Goal: Task Accomplishment & Management: Use online tool/utility

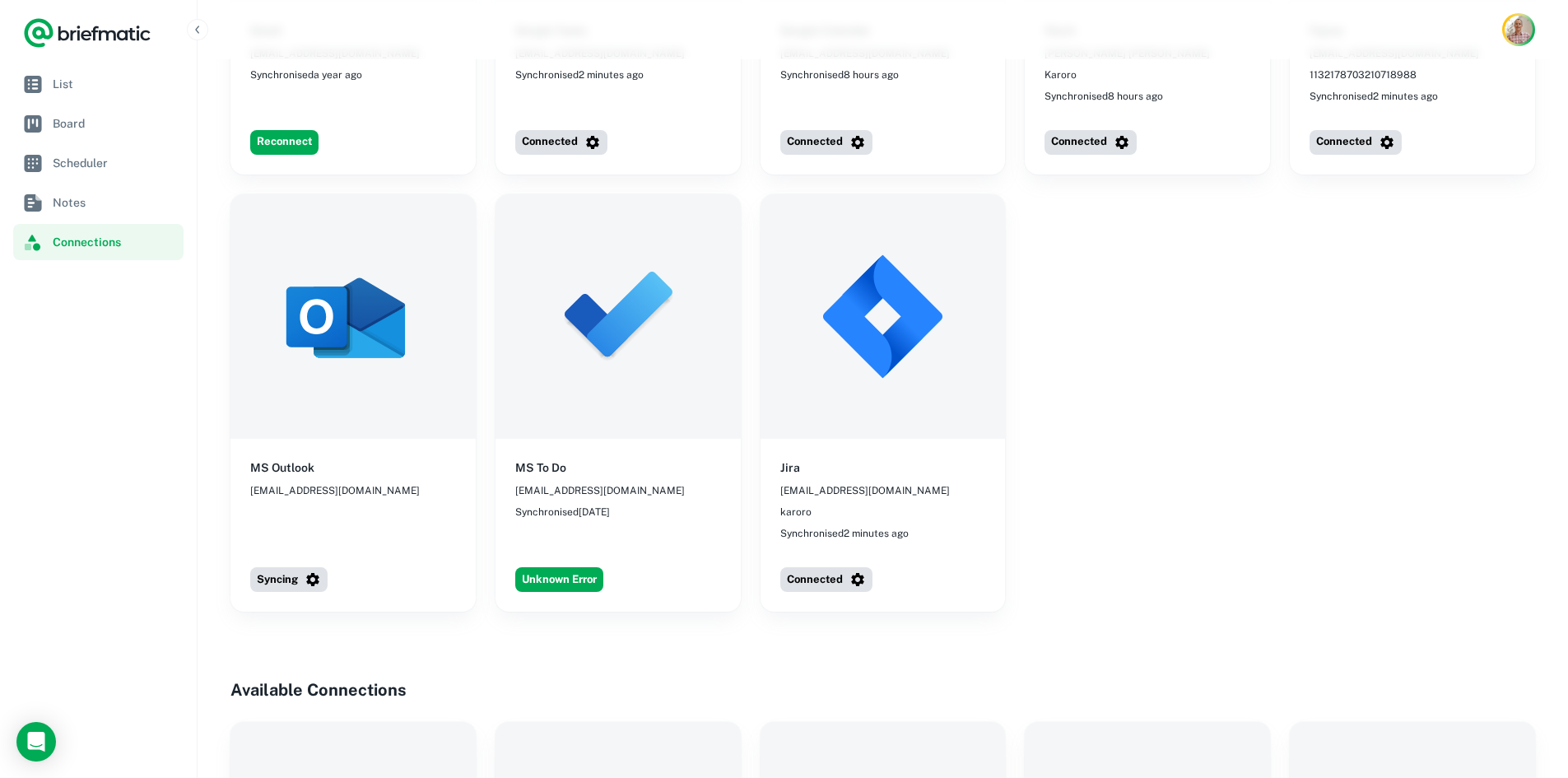
scroll to position [786, 0]
click at [565, 566] on button "Unknown Error" at bounding box center [560, 578] width 88 height 24
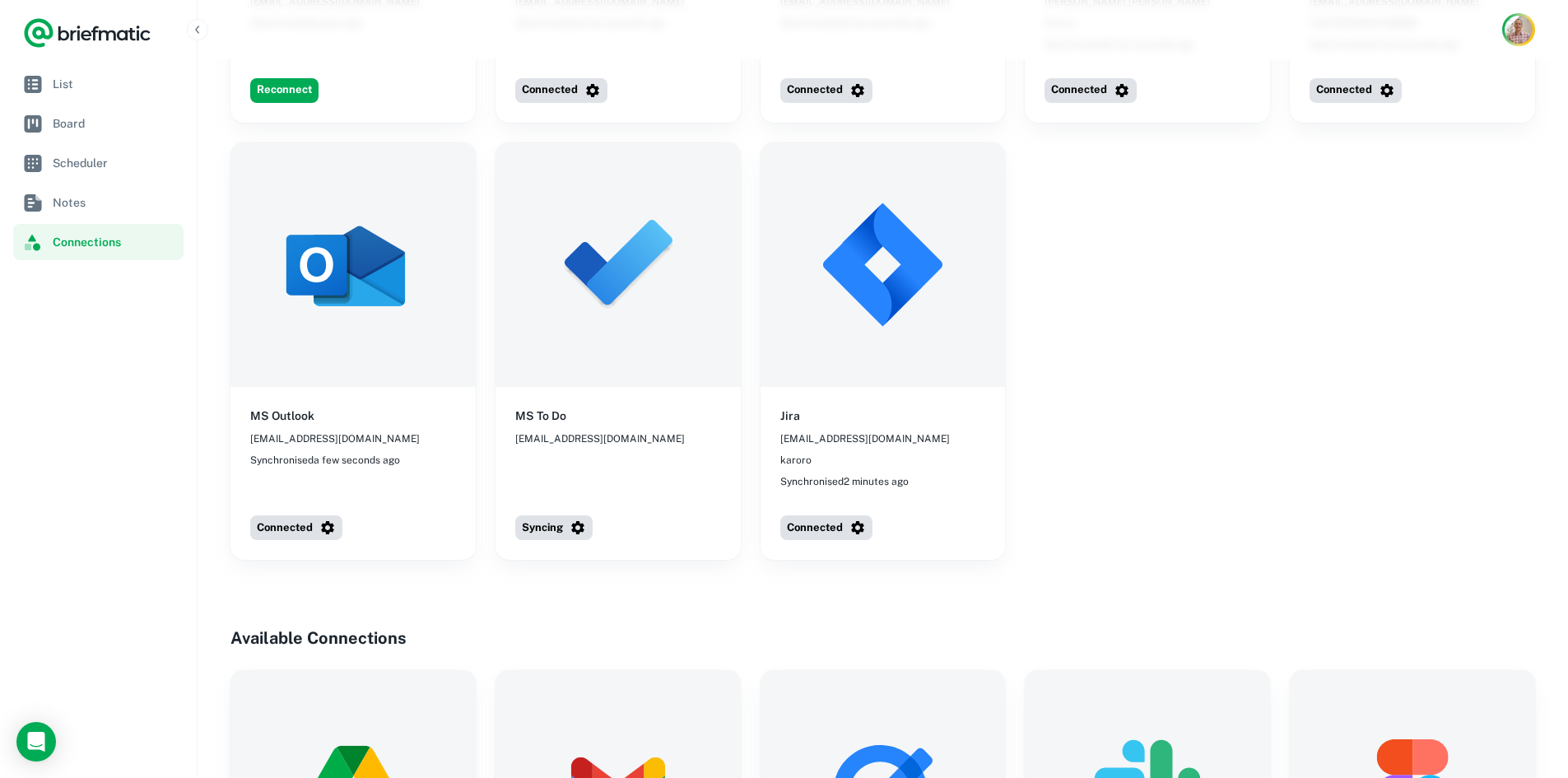
scroll to position [838, 0]
click at [87, 132] on span "Board" at bounding box center [114, 124] width 124 height 18
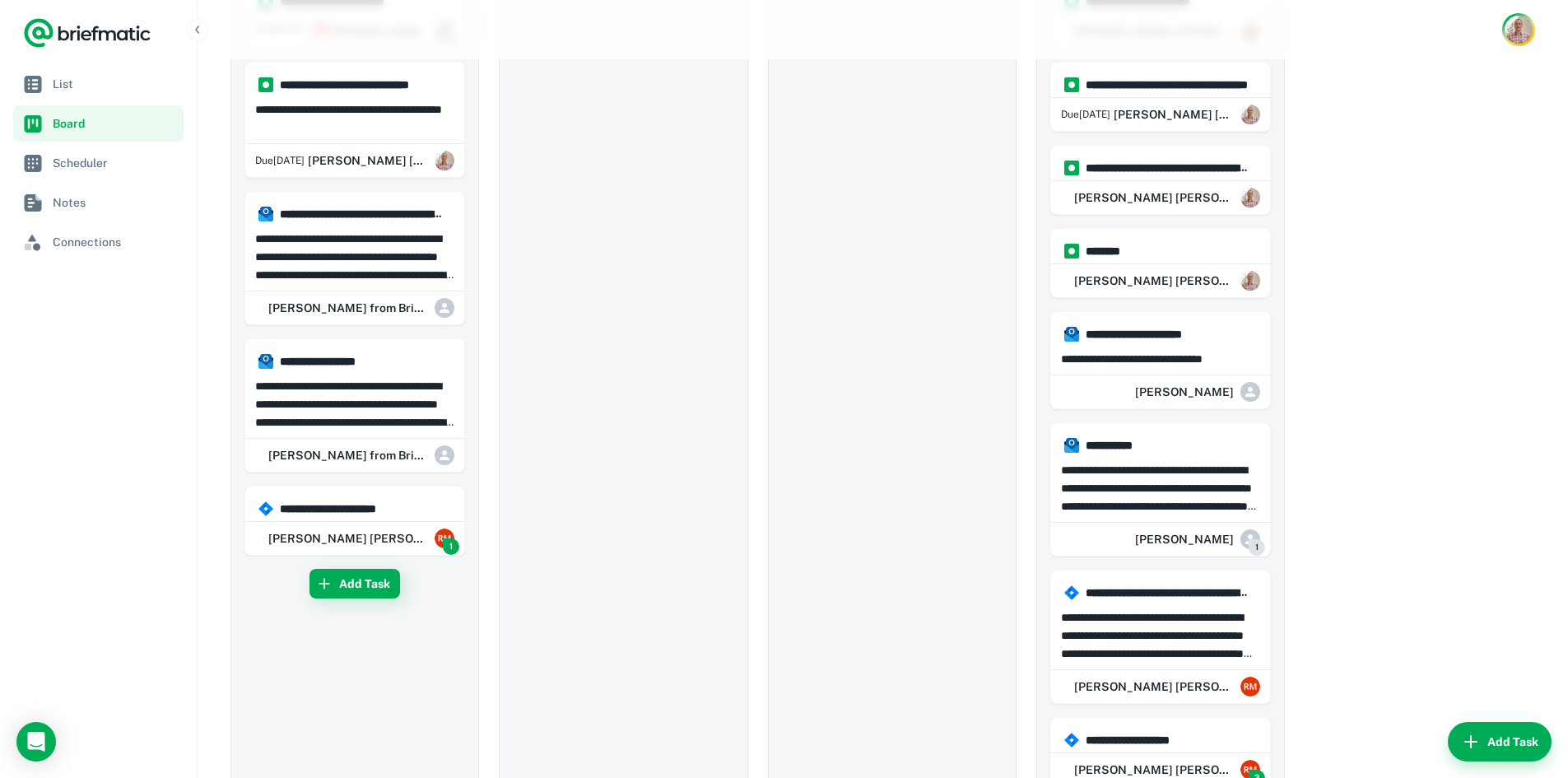
scroll to position [1059, 0]
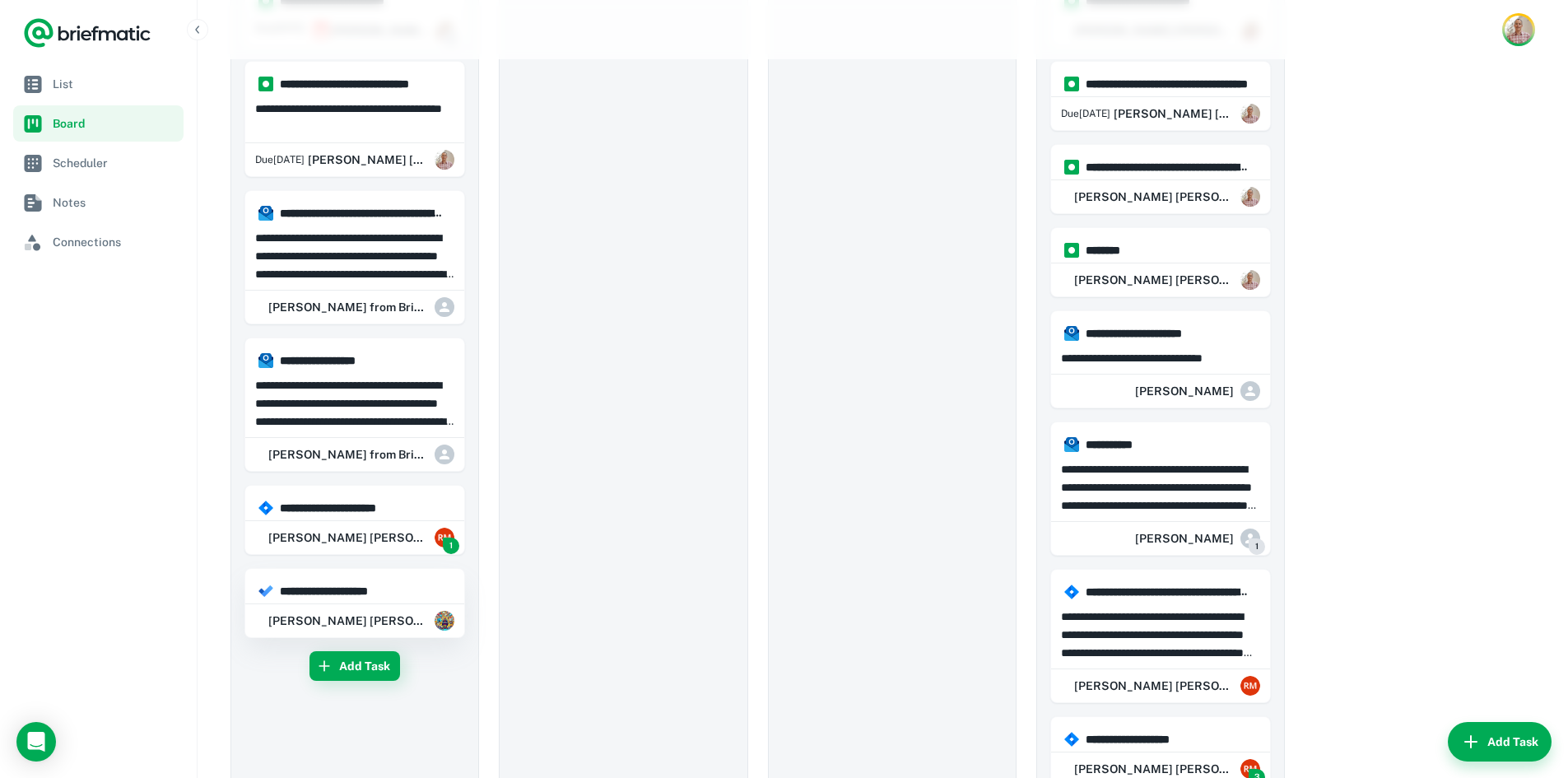
click at [281, 623] on div "[PERSON_NAME] [PERSON_NAME]" at bounding box center [354, 620] width 219 height 33
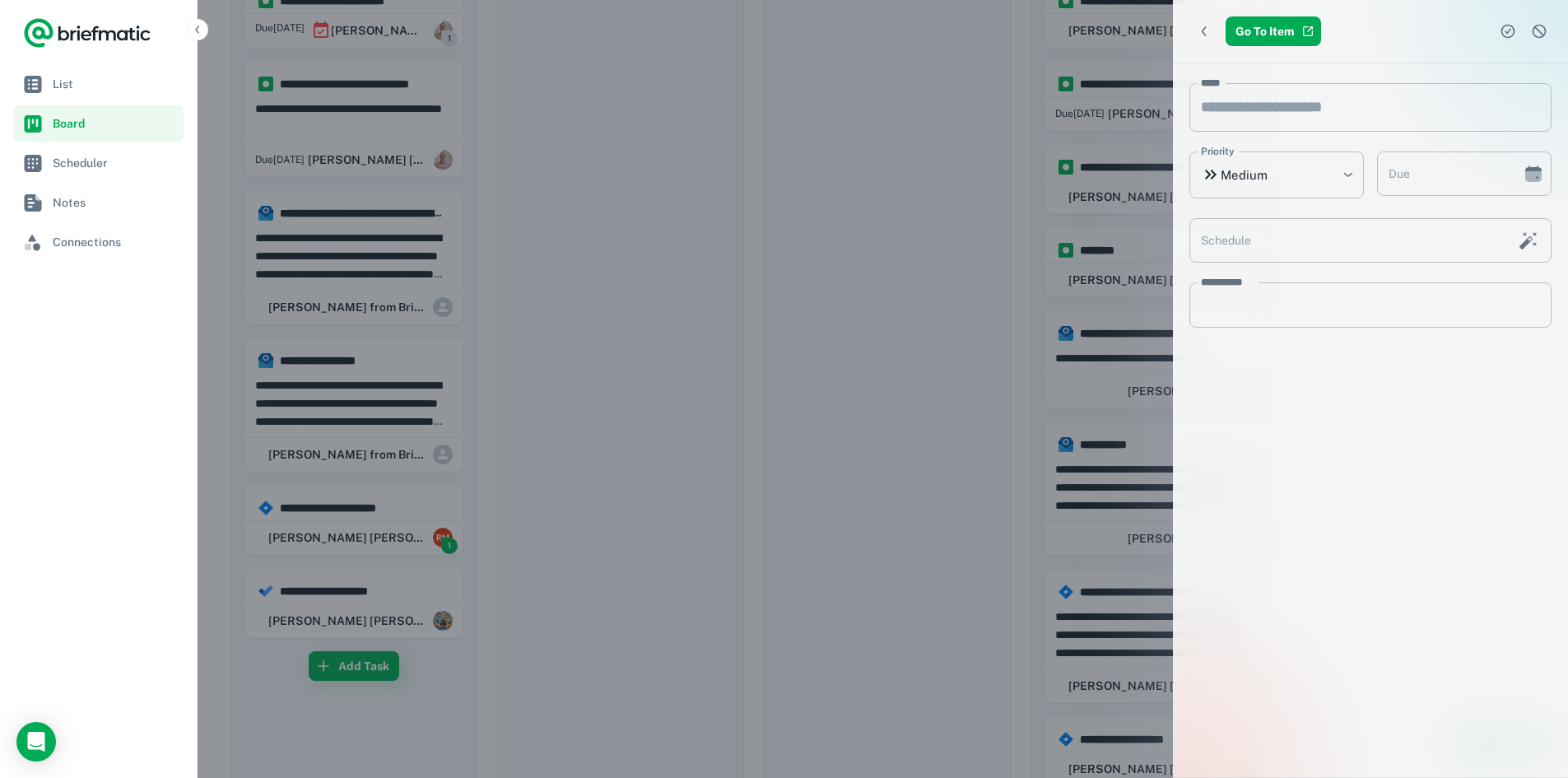
click at [676, 215] on div at bounding box center [784, 389] width 1568 height 778
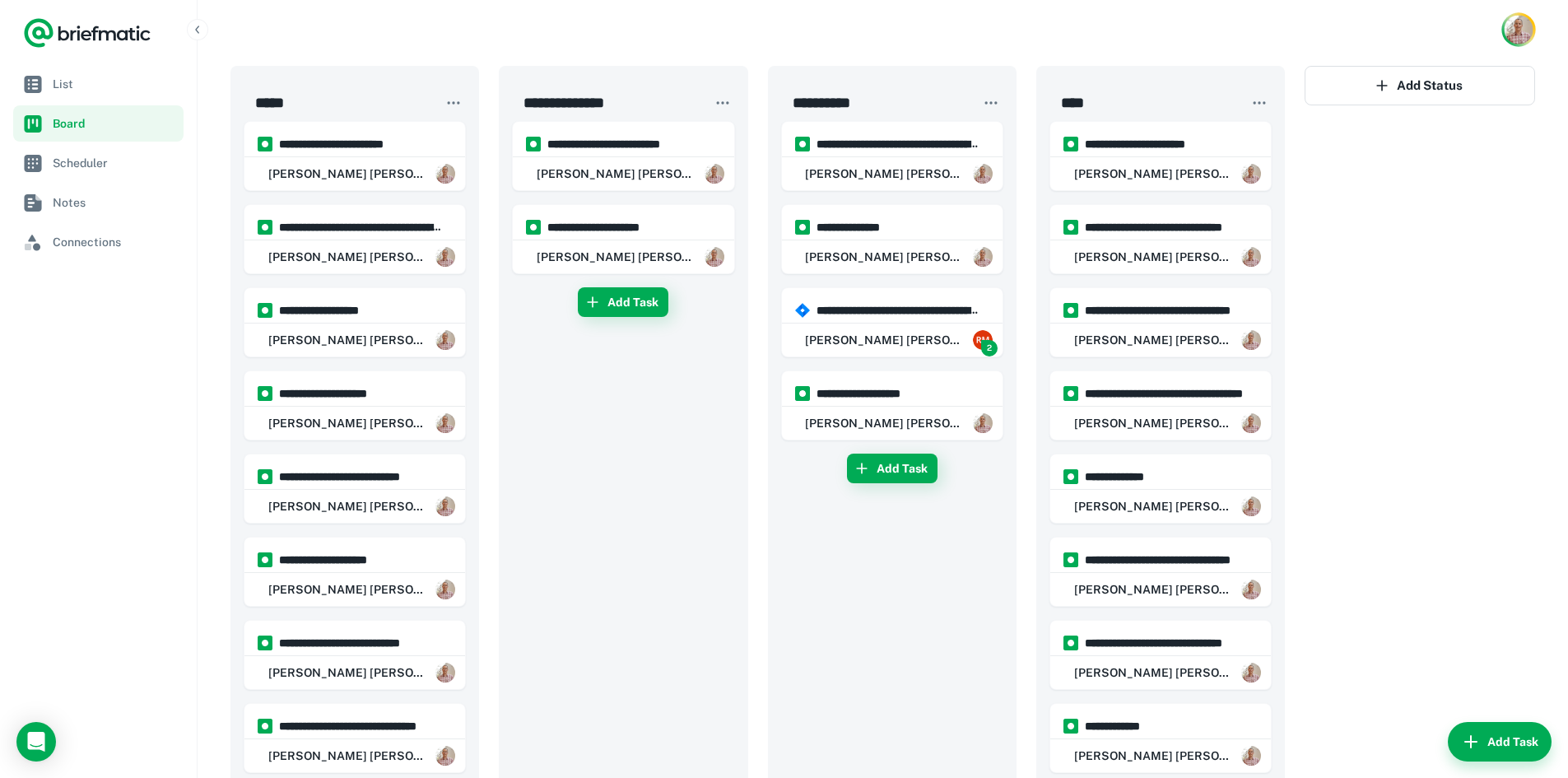
click at [1512, 29] on img "Account button" at bounding box center [1518, 29] width 29 height 29
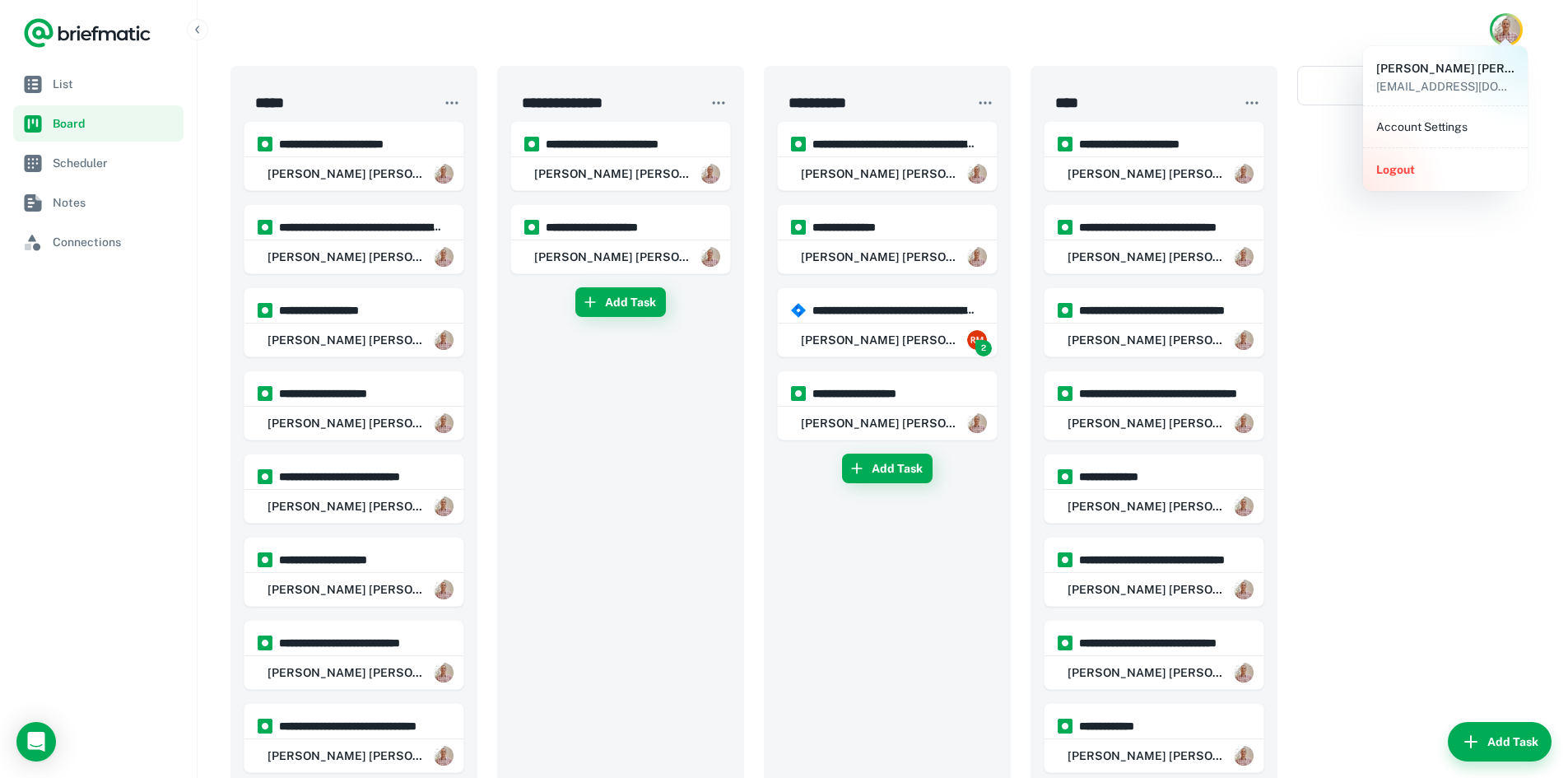
click at [1434, 127] on li "Account Settings" at bounding box center [1445, 126] width 151 height 28
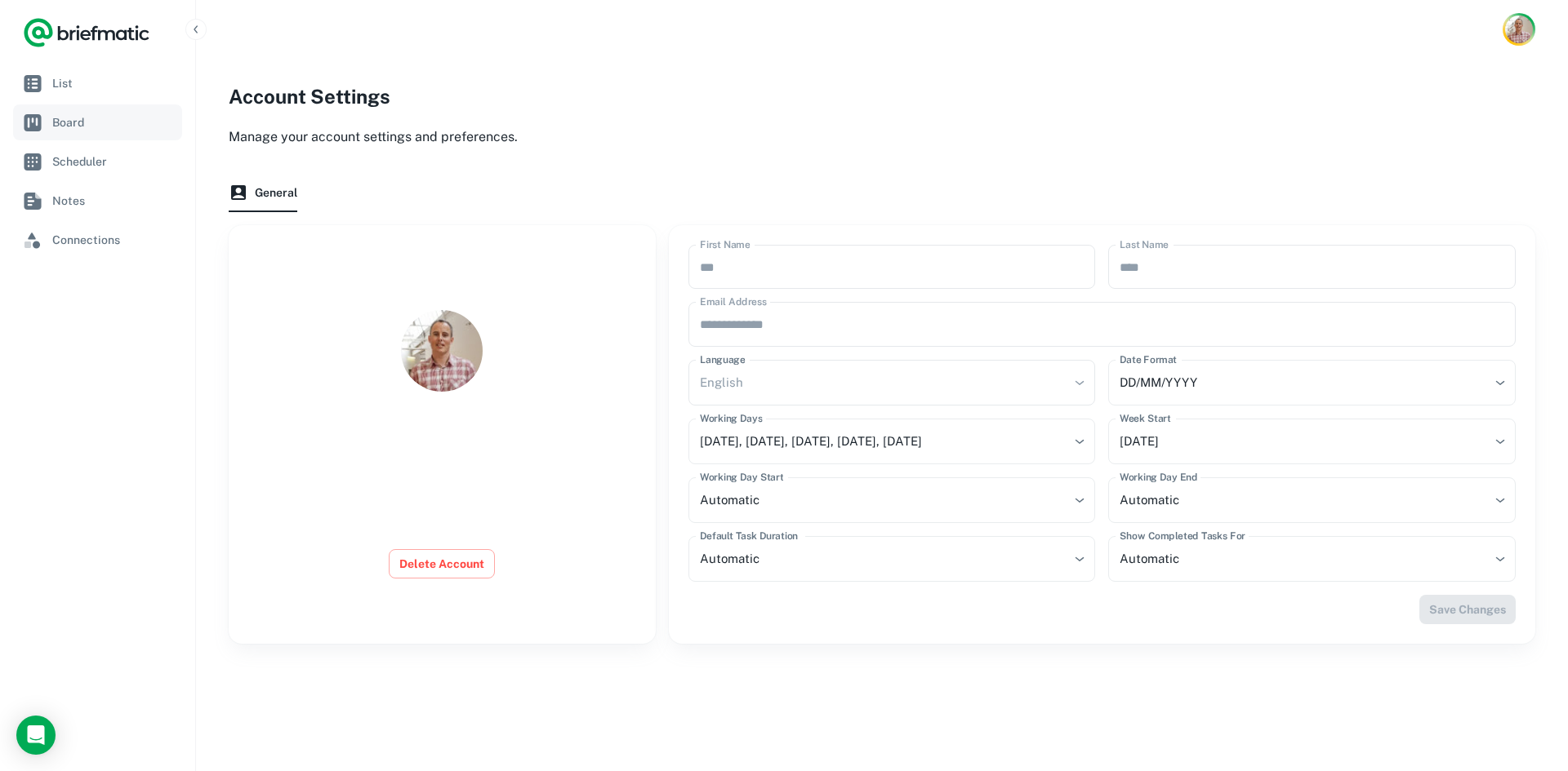
click at [78, 122] on span "Board" at bounding box center [114, 122] width 123 height 18
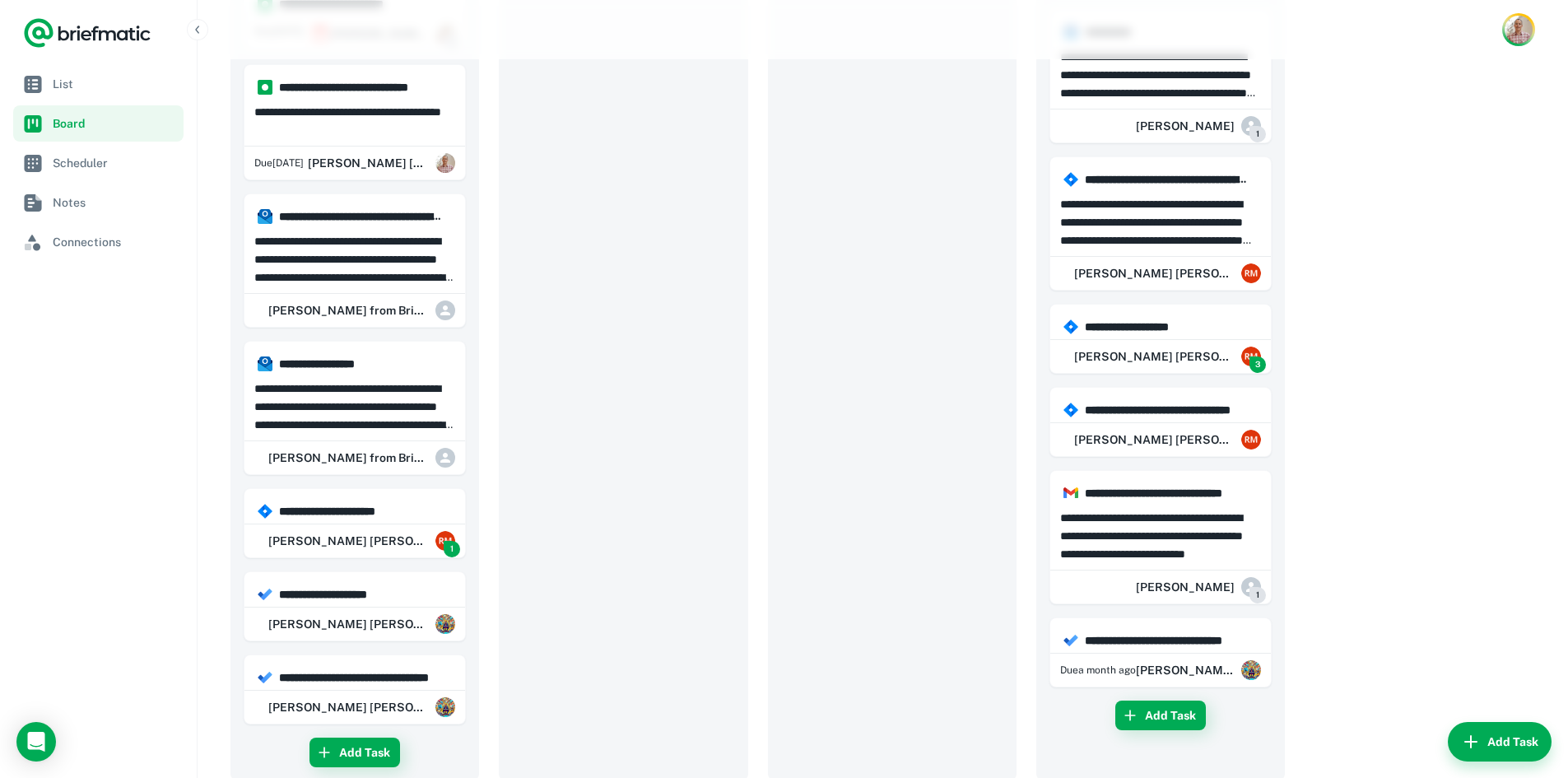
scroll to position [1118, 0]
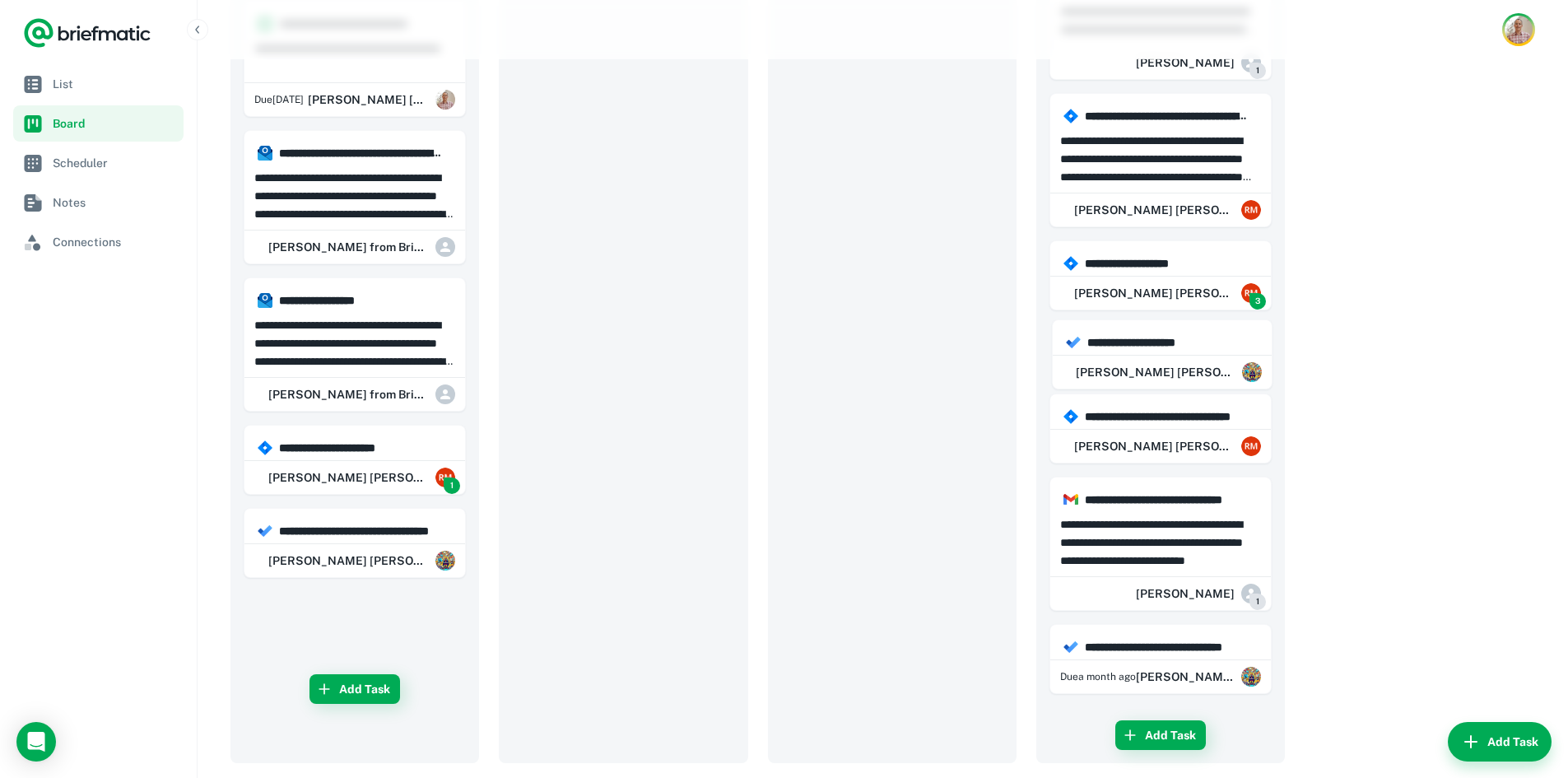
drag, startPoint x: 338, startPoint y: 549, endPoint x: 1164, endPoint y: 352, distance: 849.2
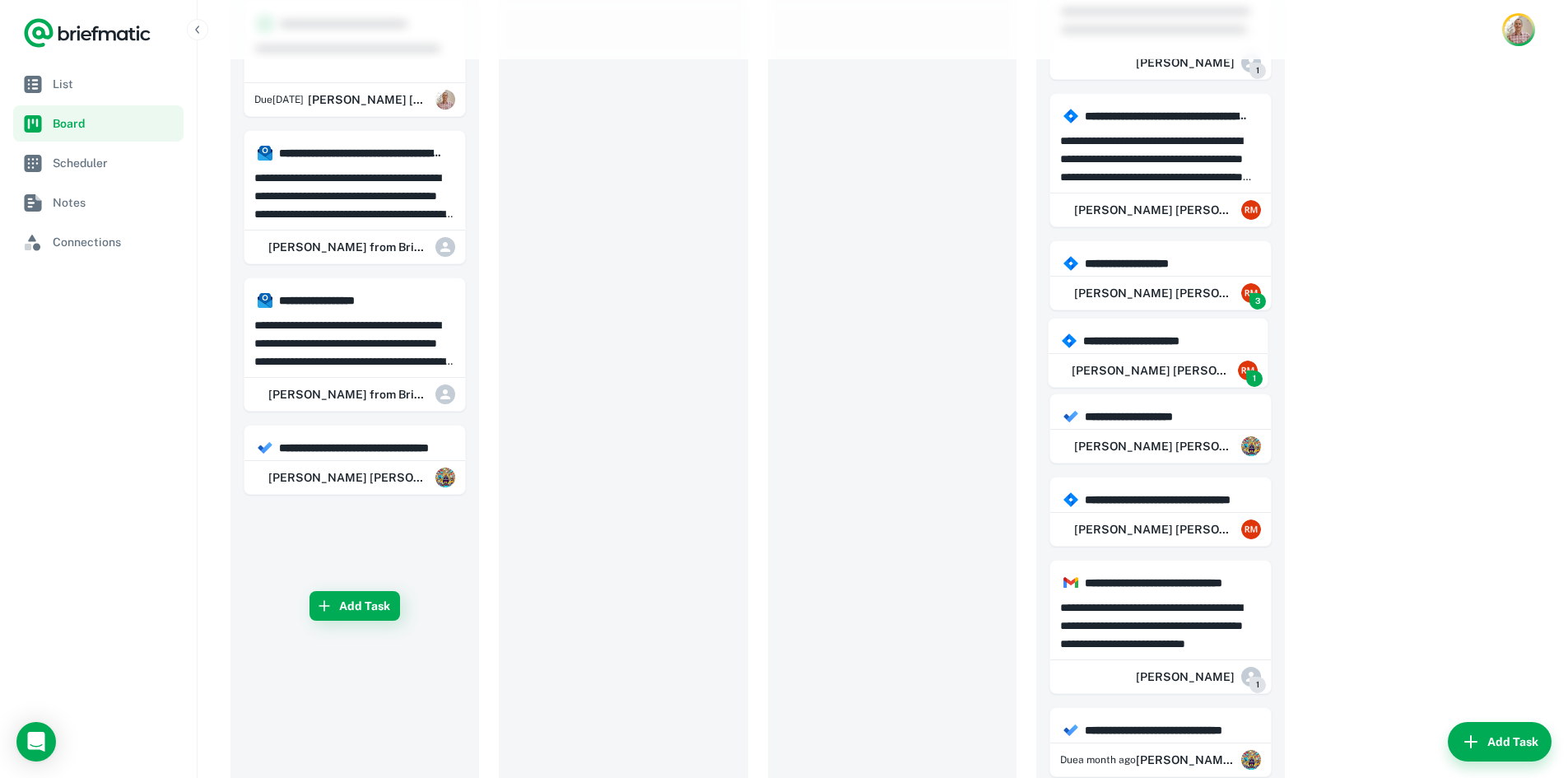
drag, startPoint x: 303, startPoint y: 471, endPoint x: 1126, endPoint y: 356, distance: 831.0
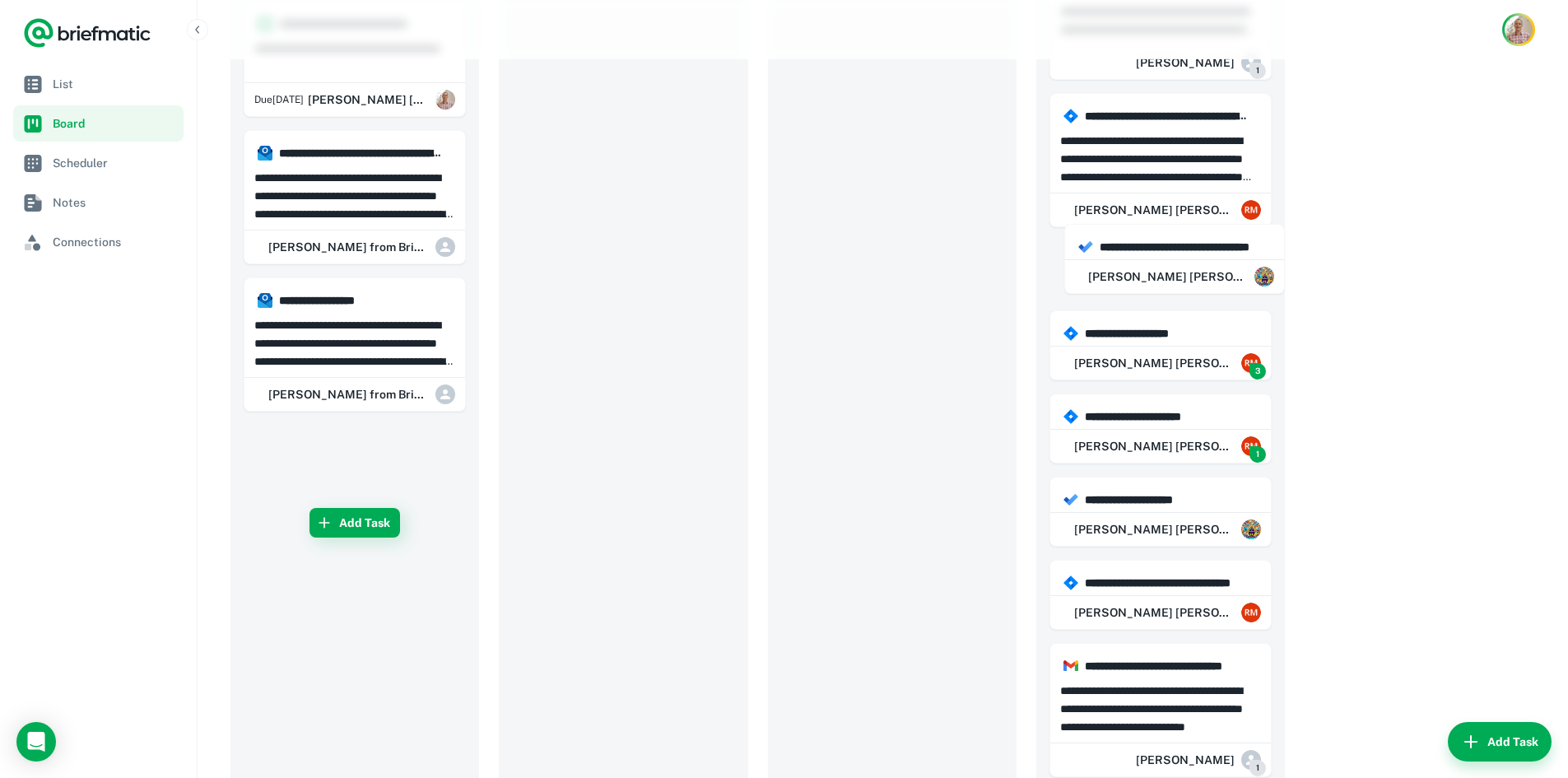
drag, startPoint x: 313, startPoint y: 452, endPoint x: 1151, endPoint y: 251, distance: 861.8
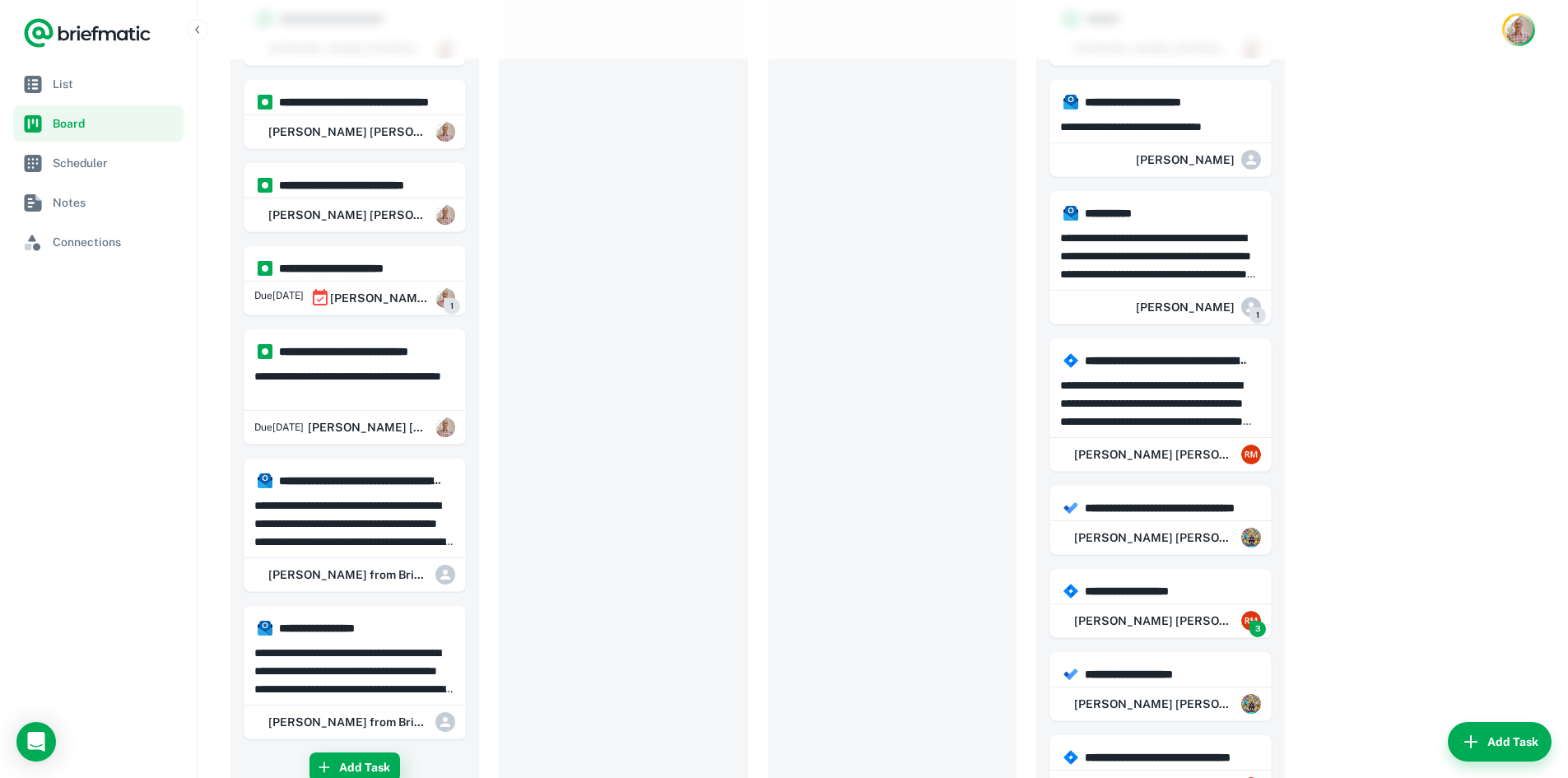
scroll to position [0, 0]
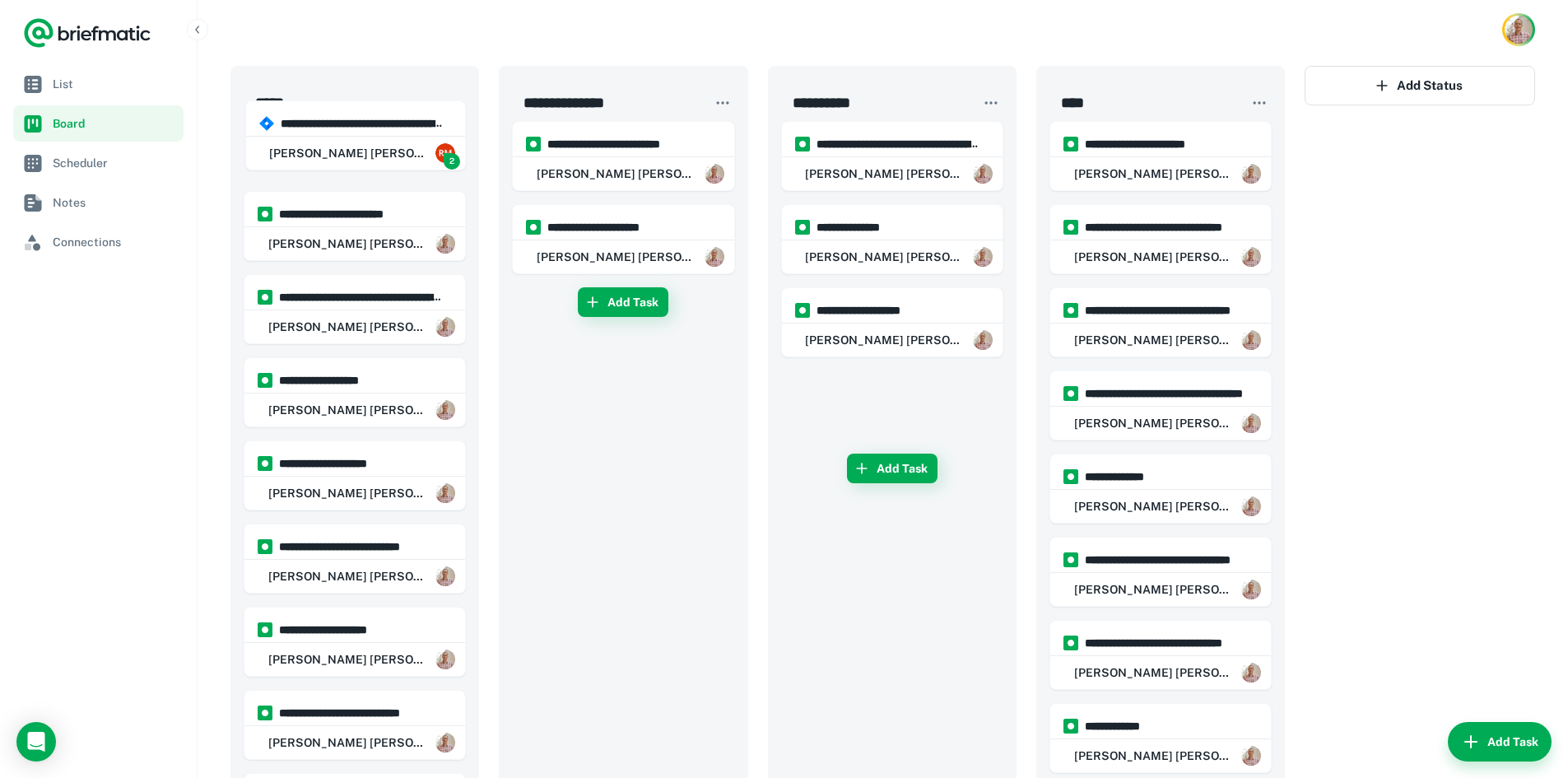
drag, startPoint x: 868, startPoint y: 342, endPoint x: 321, endPoint y: 161, distance: 576.2
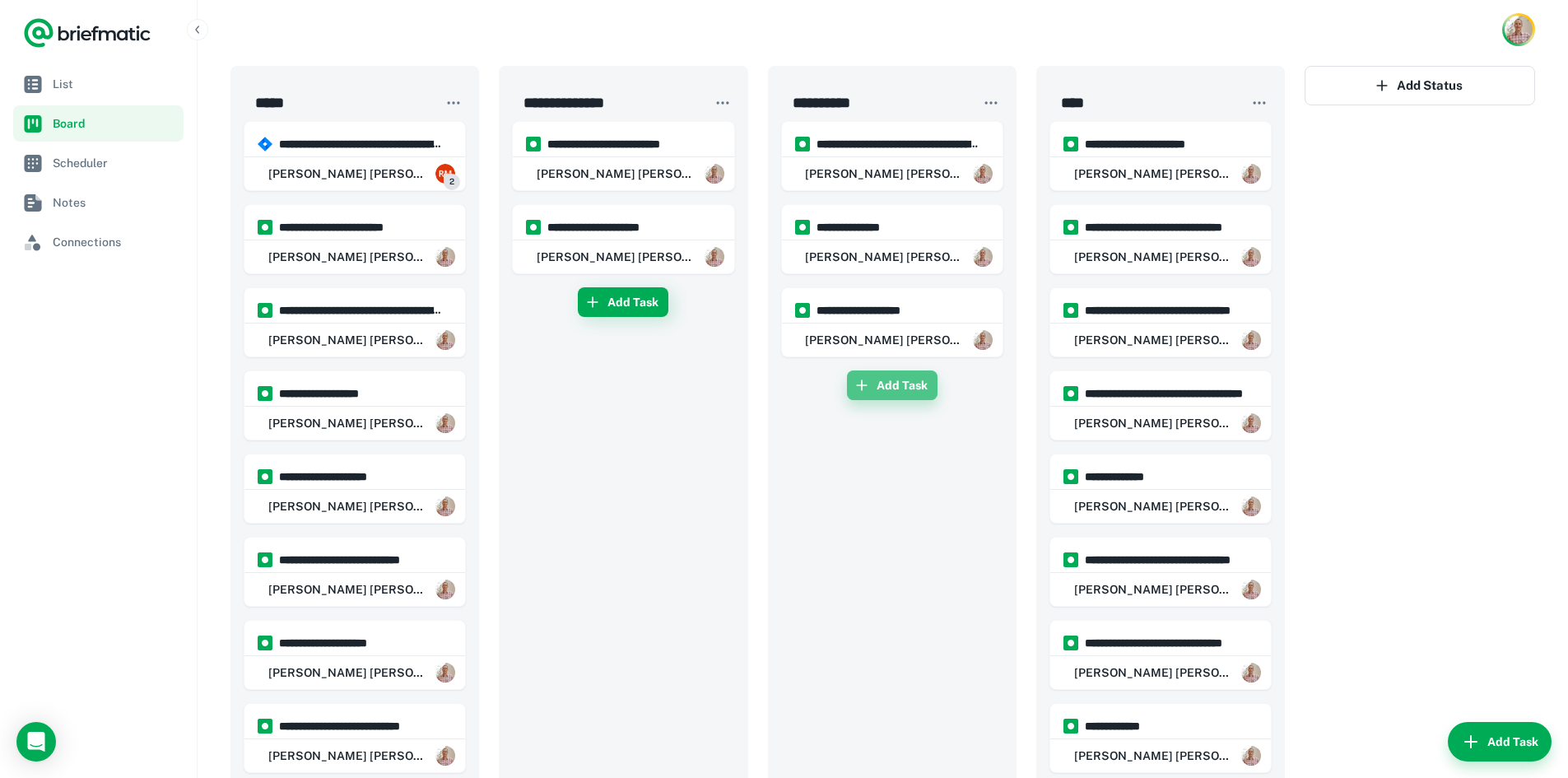
click at [901, 389] on button "Add Task" at bounding box center [892, 385] width 90 height 30
type input "**********"
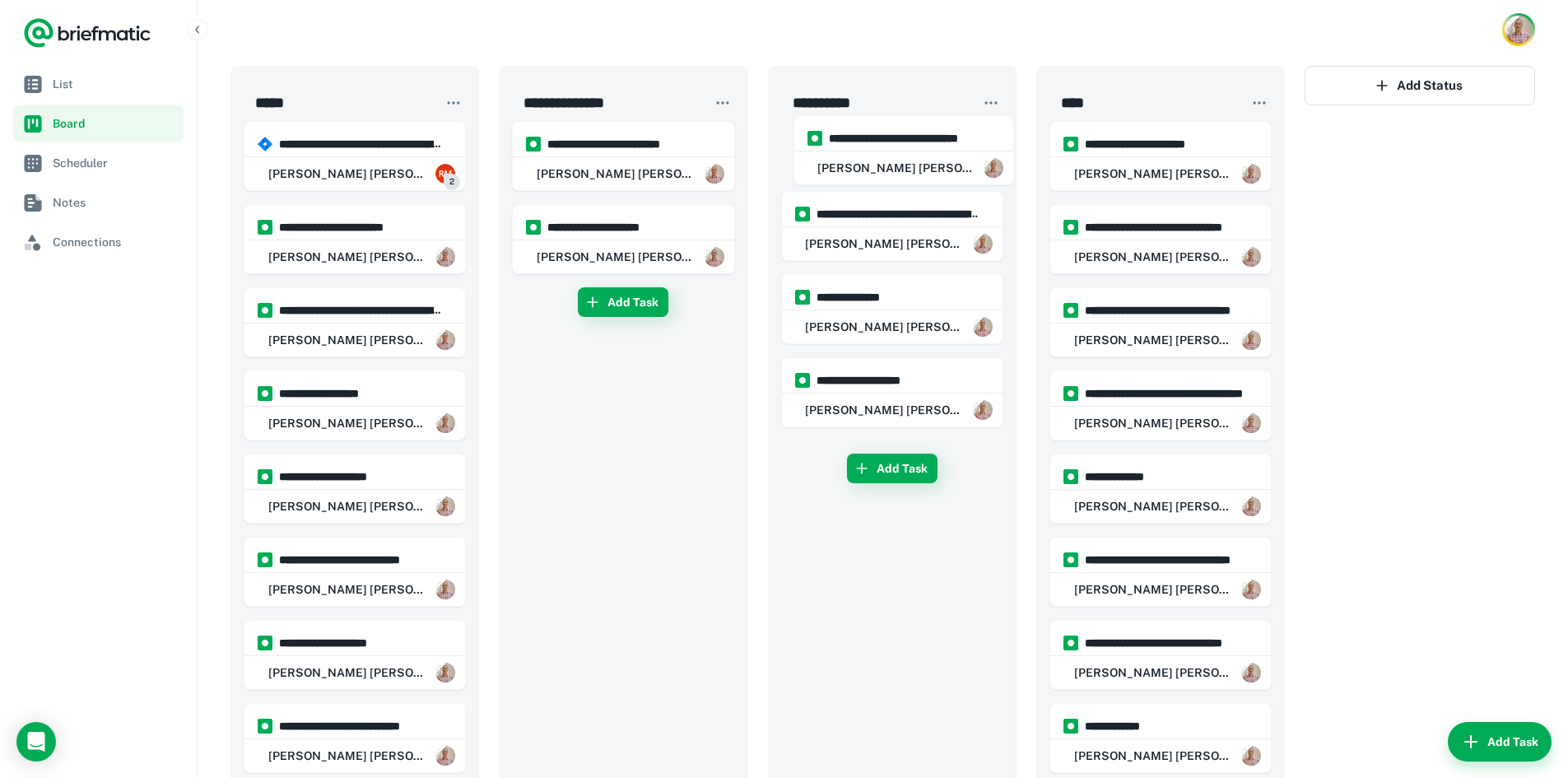
drag, startPoint x: 842, startPoint y: 410, endPoint x: 848, endPoint y: 159, distance: 251.1
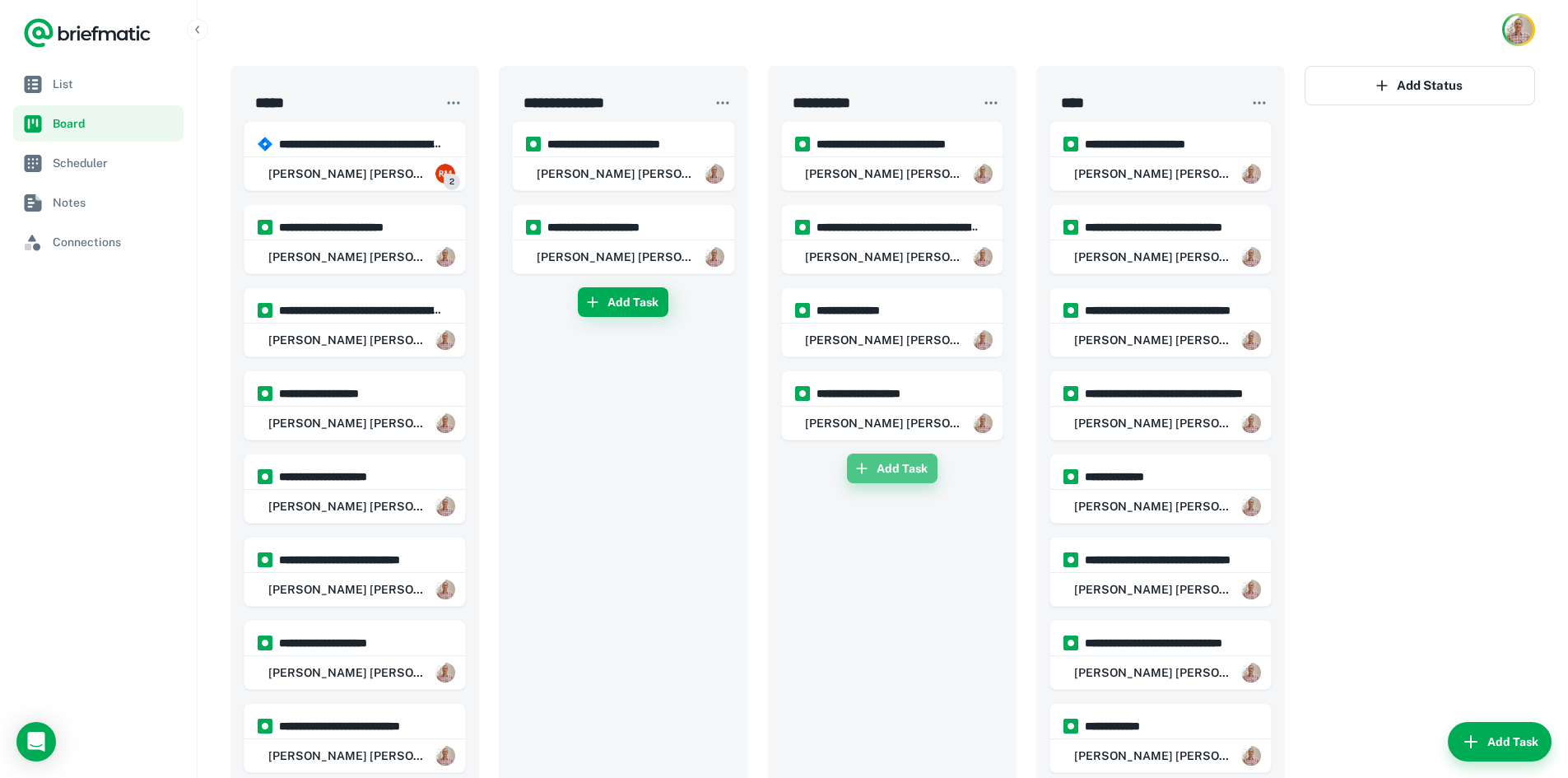
click at [898, 466] on button "Add Task" at bounding box center [892, 468] width 90 height 30
type input "**********"
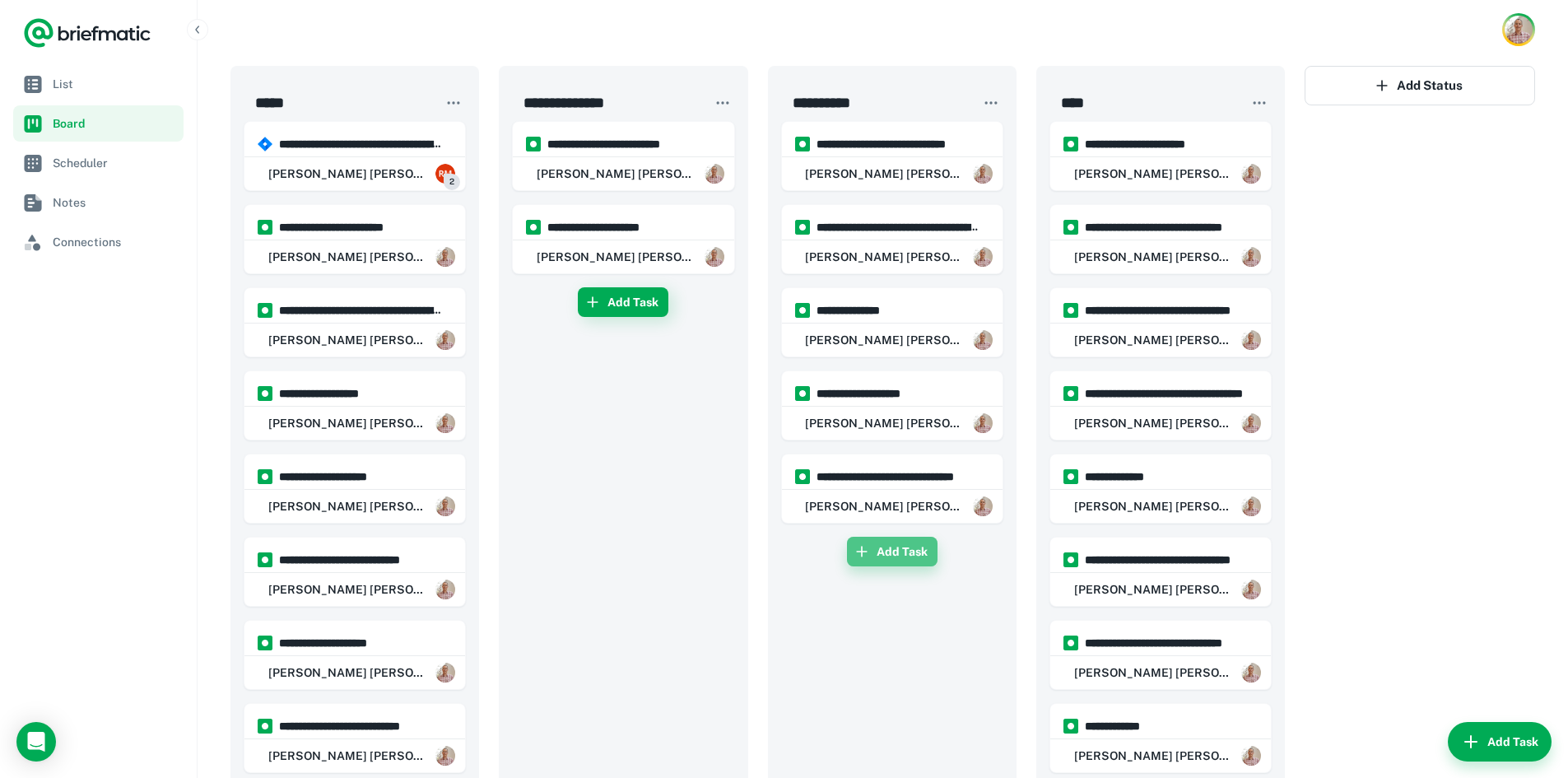
click at [883, 555] on button "Add Task" at bounding box center [892, 552] width 90 height 30
type input "**********"
click at [888, 633] on button "Add Task" at bounding box center [892, 635] width 90 height 30
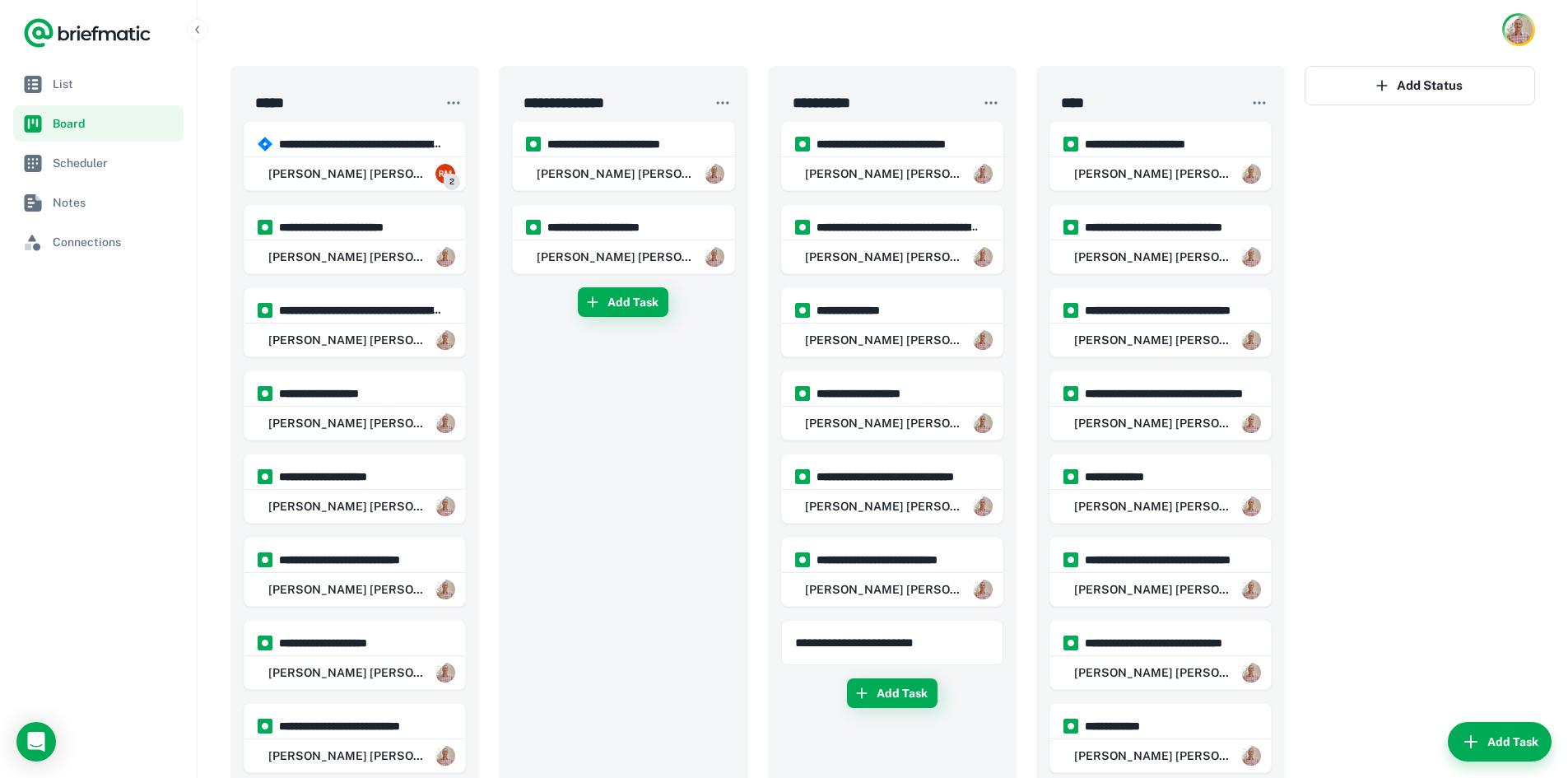
type input "**********"
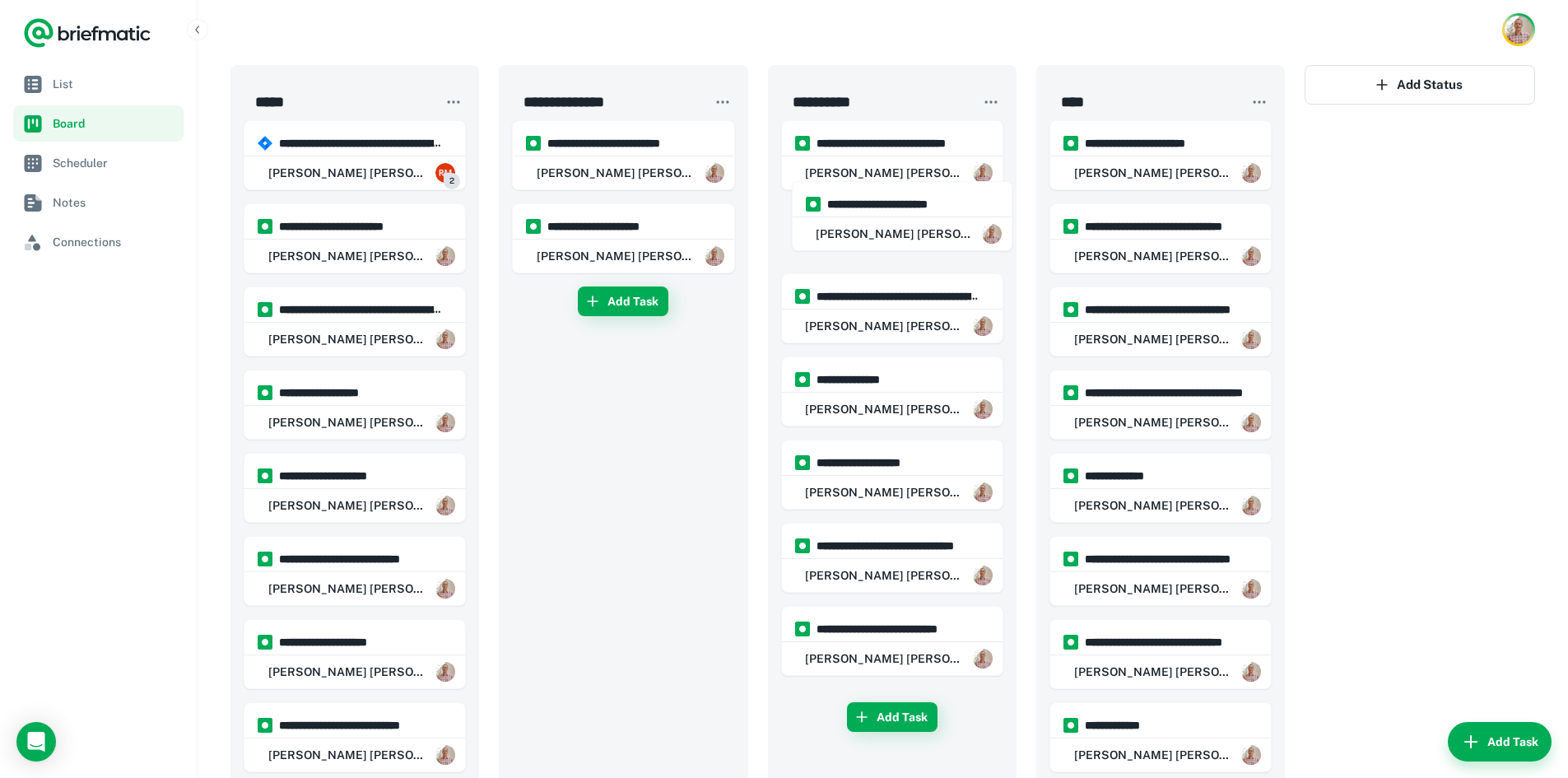
scroll to position [0, 0]
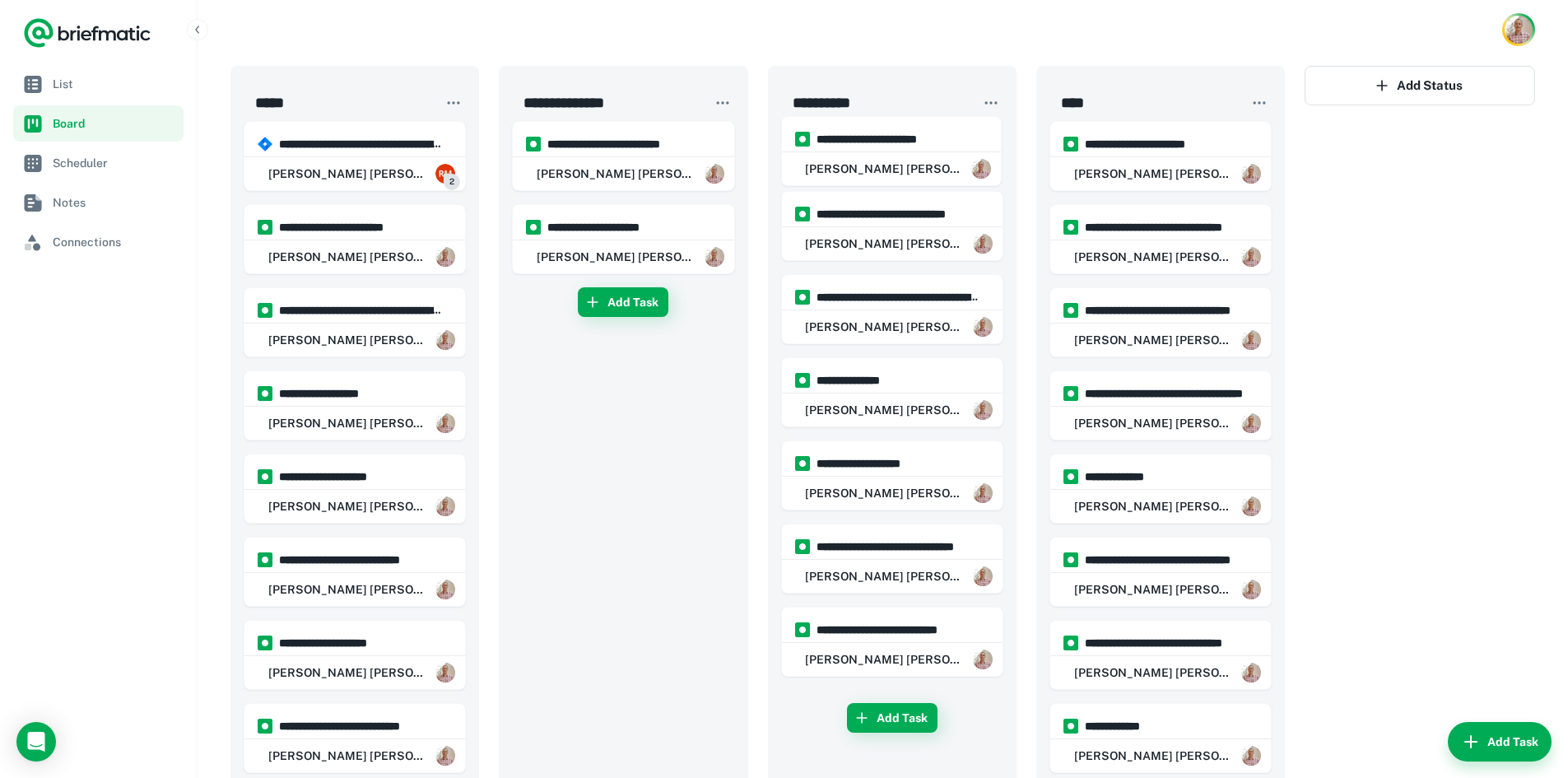
drag, startPoint x: 892, startPoint y: 654, endPoint x: 887, endPoint y: 135, distance: 519.0
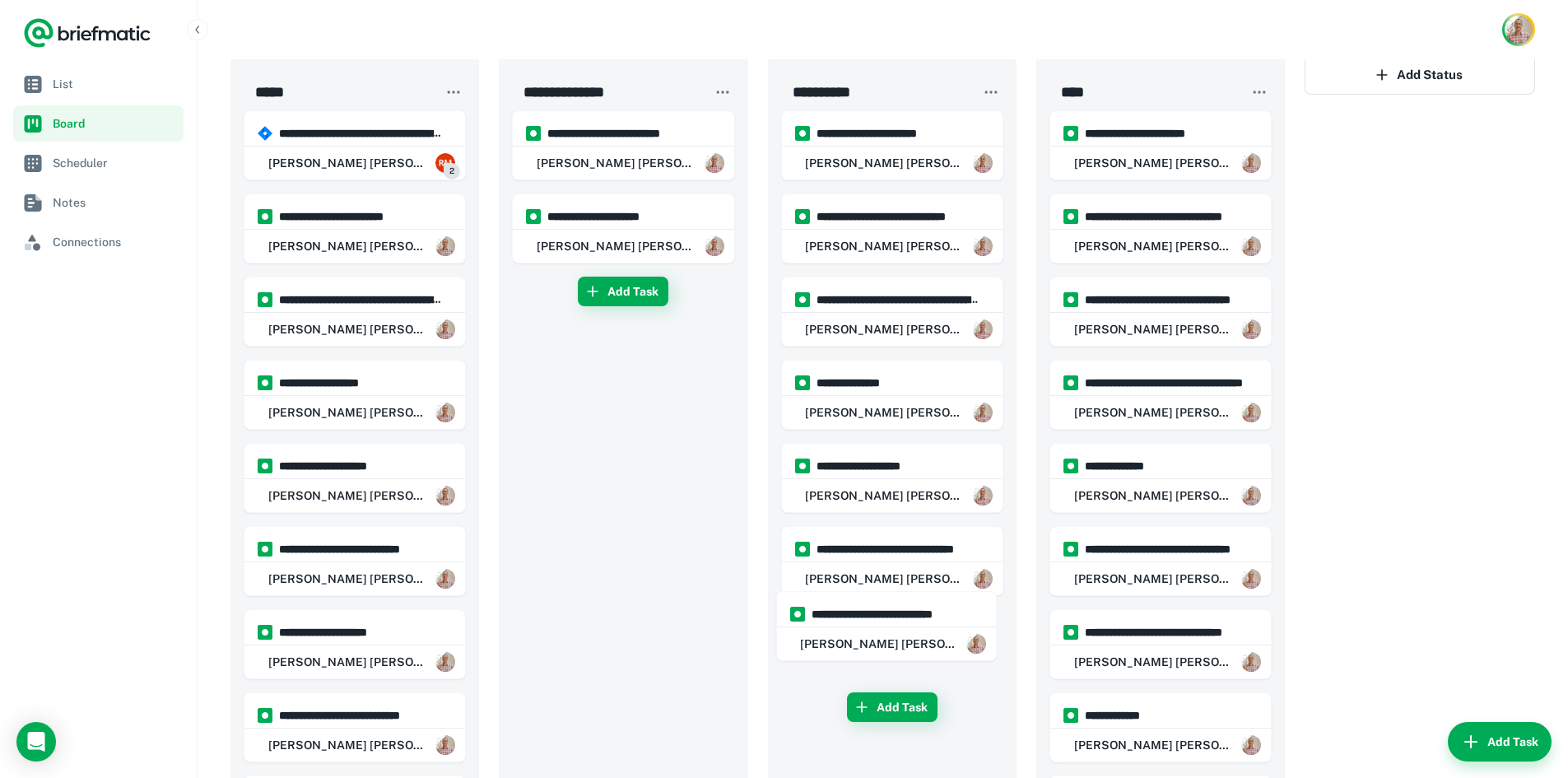
scroll to position [12, 0]
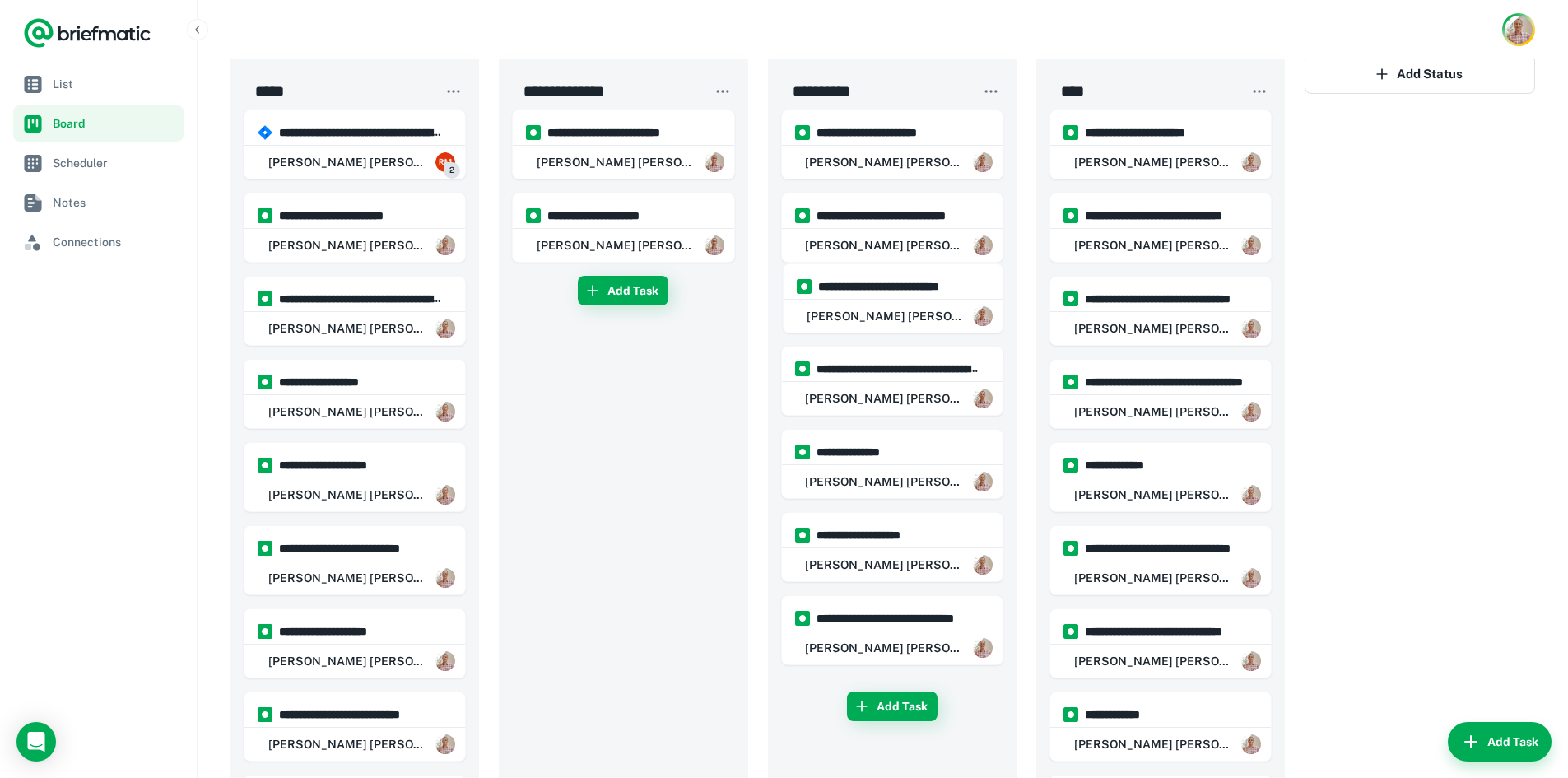
drag, startPoint x: 879, startPoint y: 652, endPoint x: 871, endPoint y: 290, distance: 362.1
drag, startPoint x: 890, startPoint y: 319, endPoint x: 891, endPoint y: 218, distance: 101.0
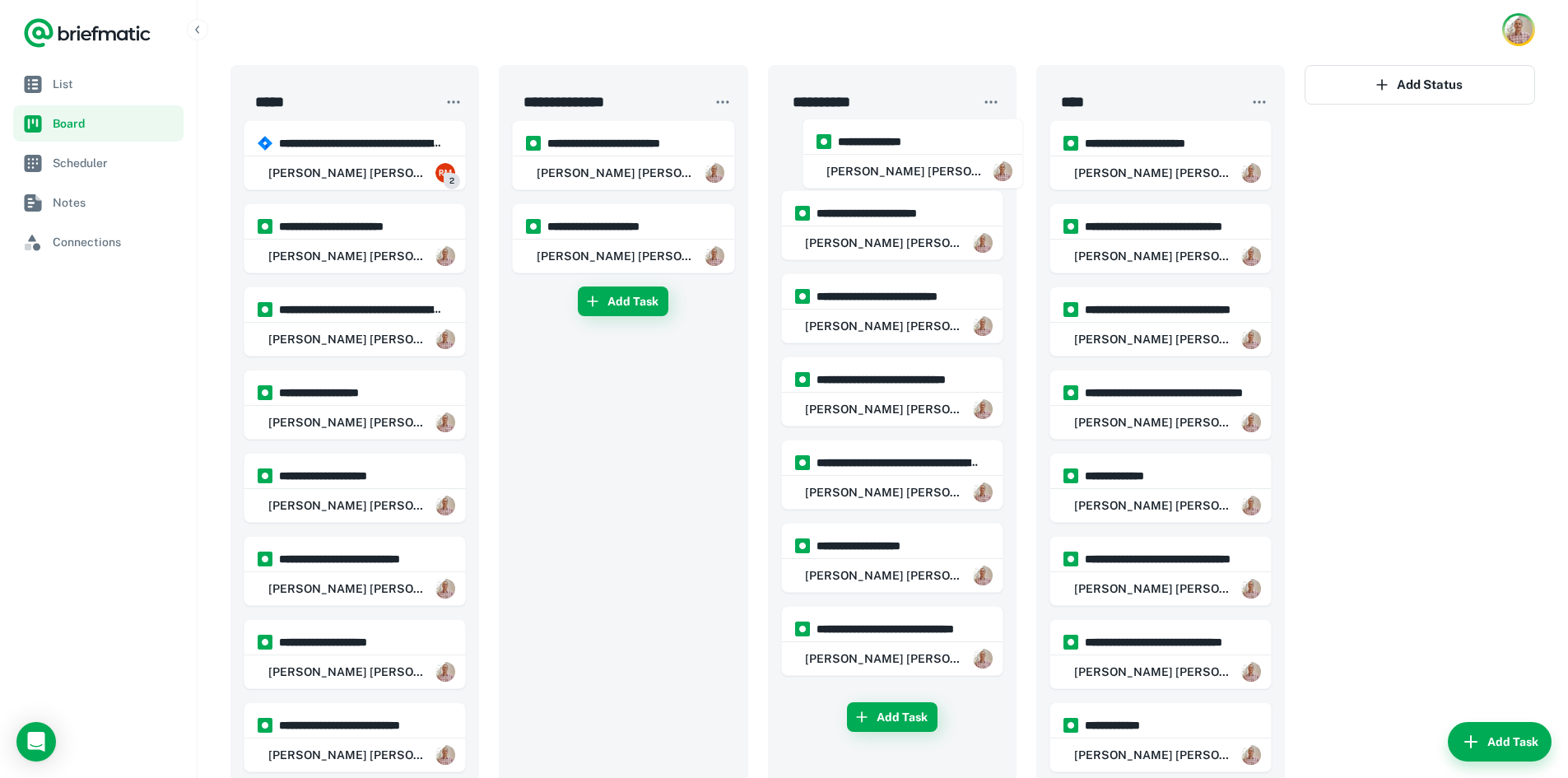
scroll to position [0, 0]
drag, startPoint x: 880, startPoint y: 482, endPoint x: 891, endPoint y: 154, distance: 328.2
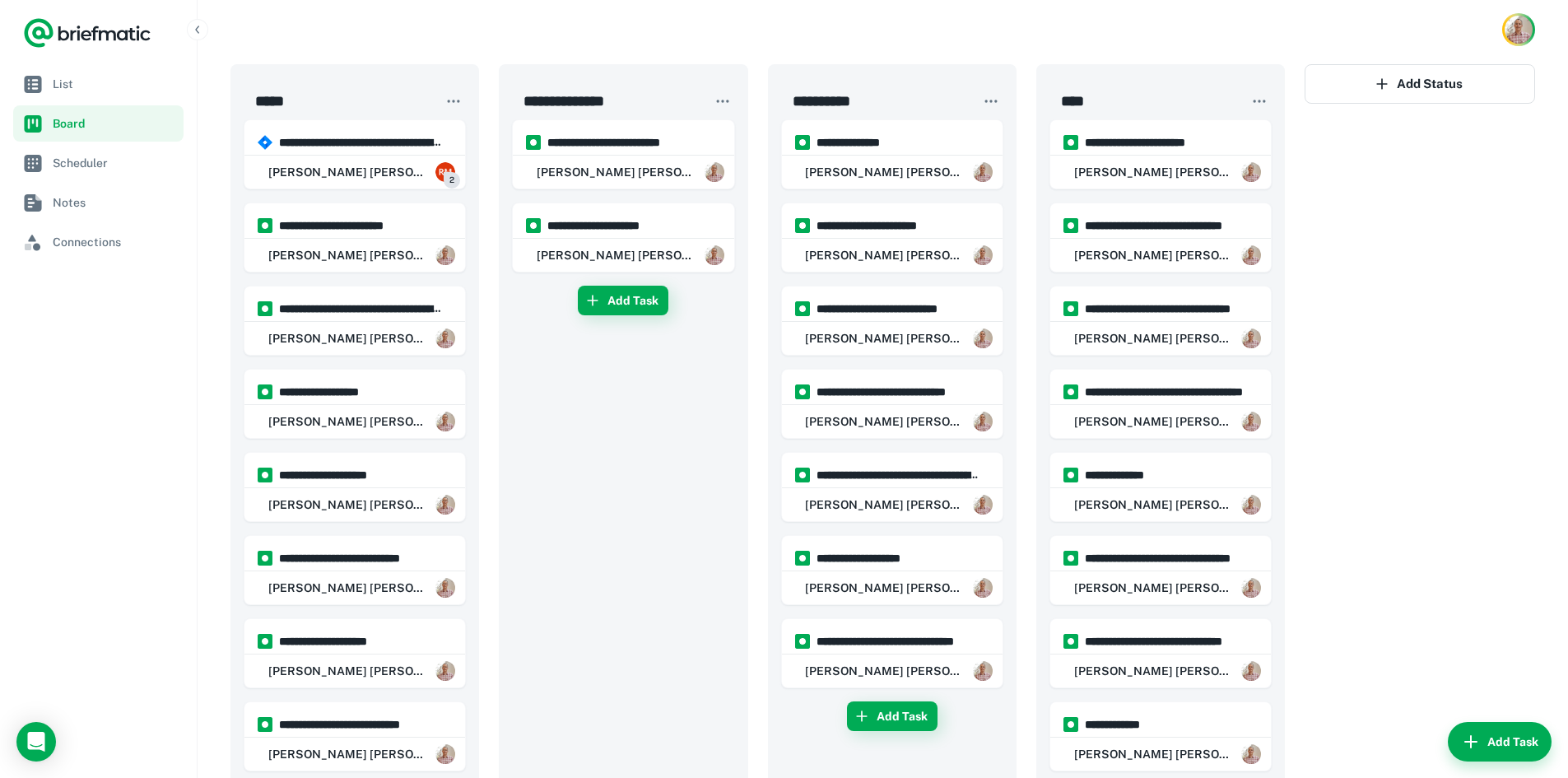
scroll to position [5, 0]
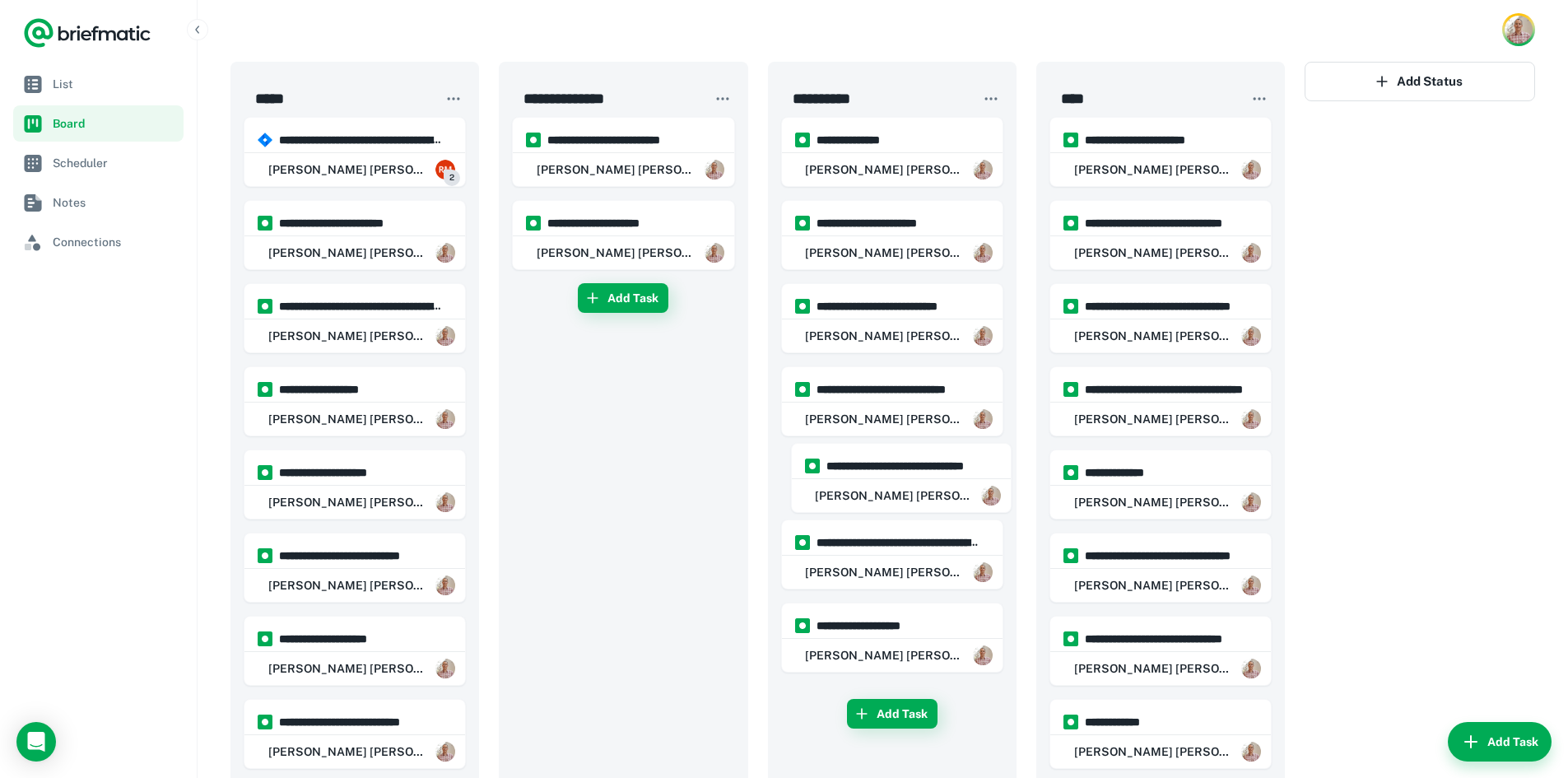
drag, startPoint x: 880, startPoint y: 669, endPoint x: 880, endPoint y: 468, distance: 201.0
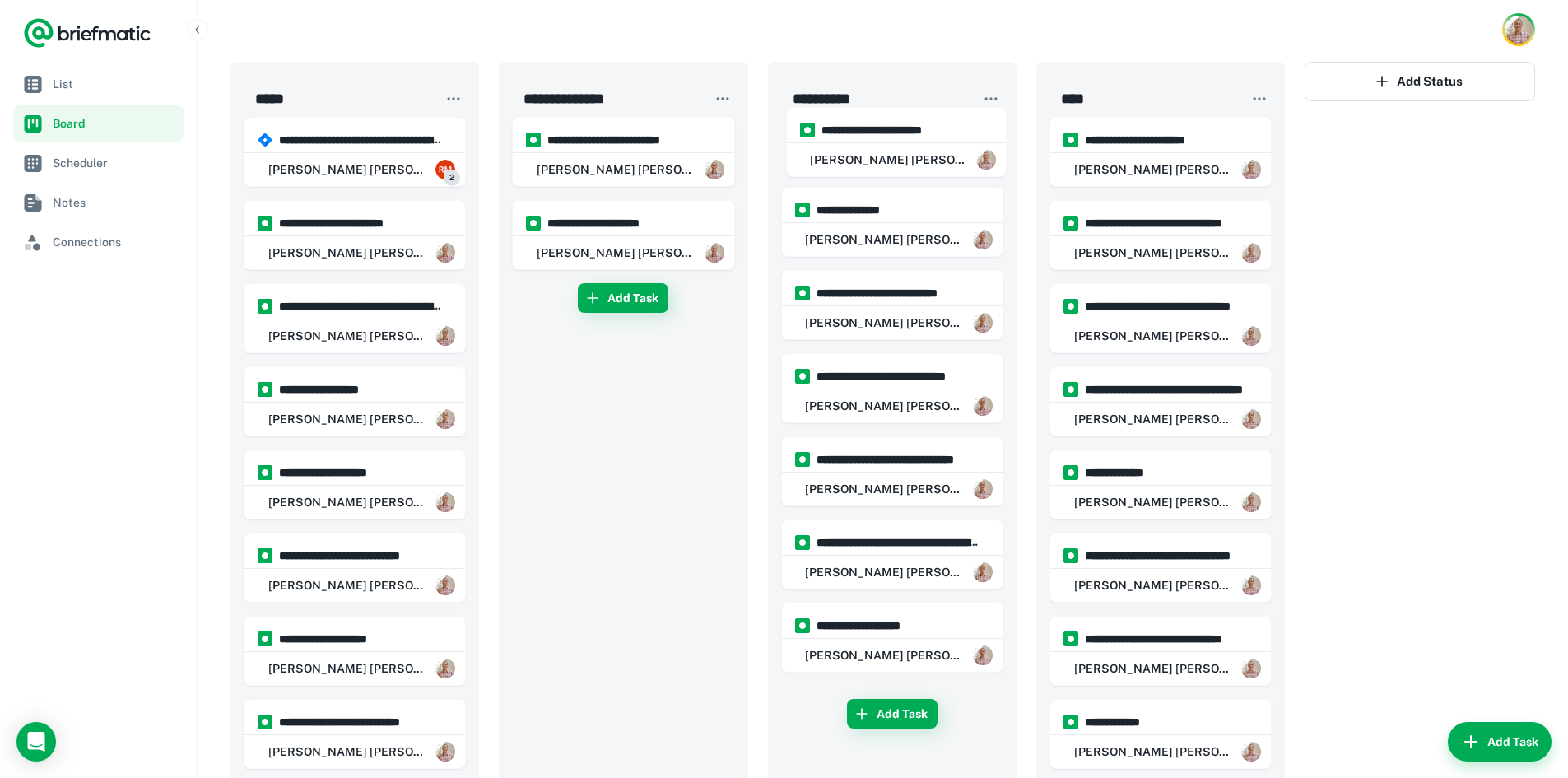
scroll to position [0, 0]
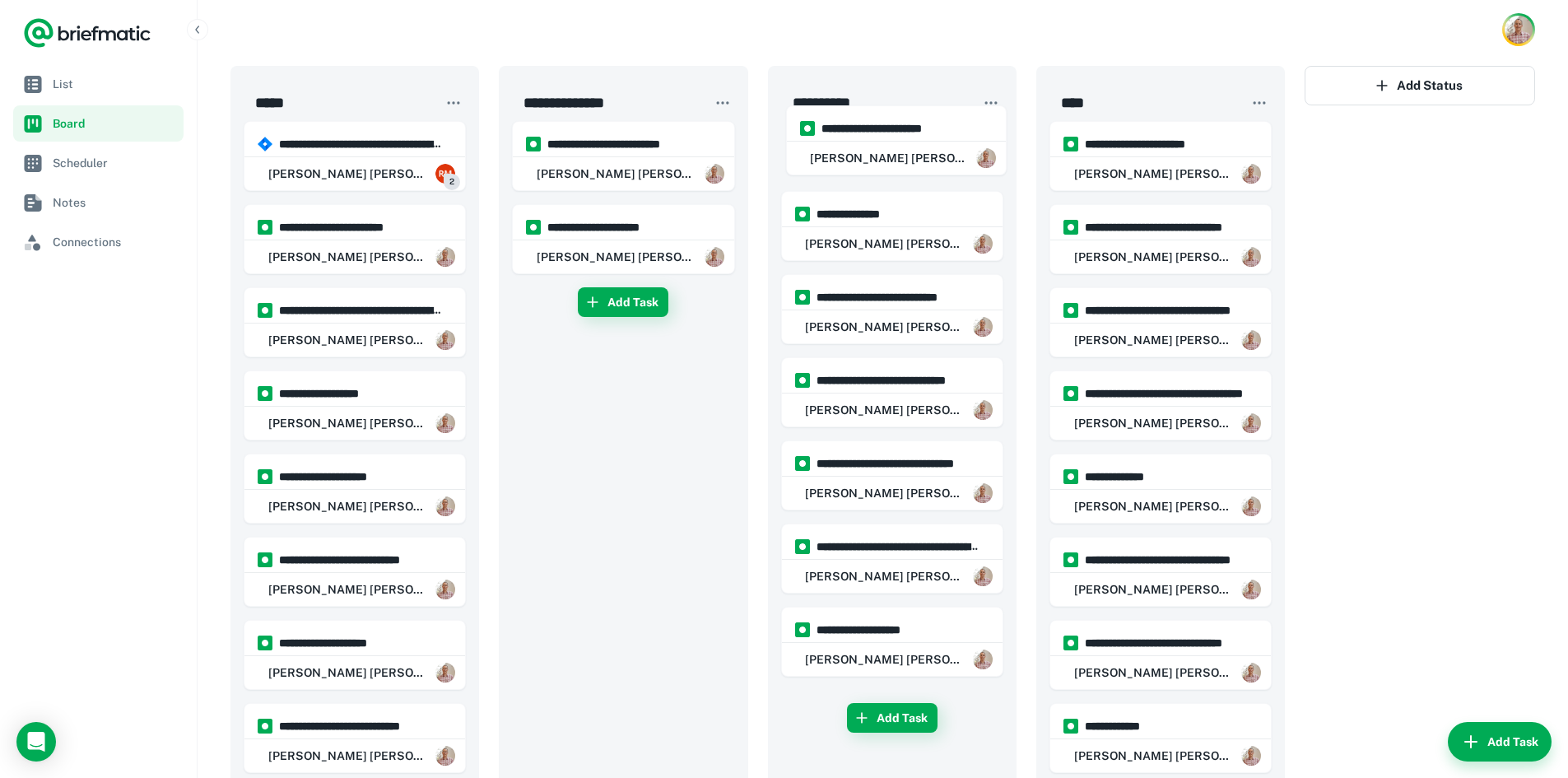
drag, startPoint x: 848, startPoint y: 246, endPoint x: 851, endPoint y: 143, distance: 103.0
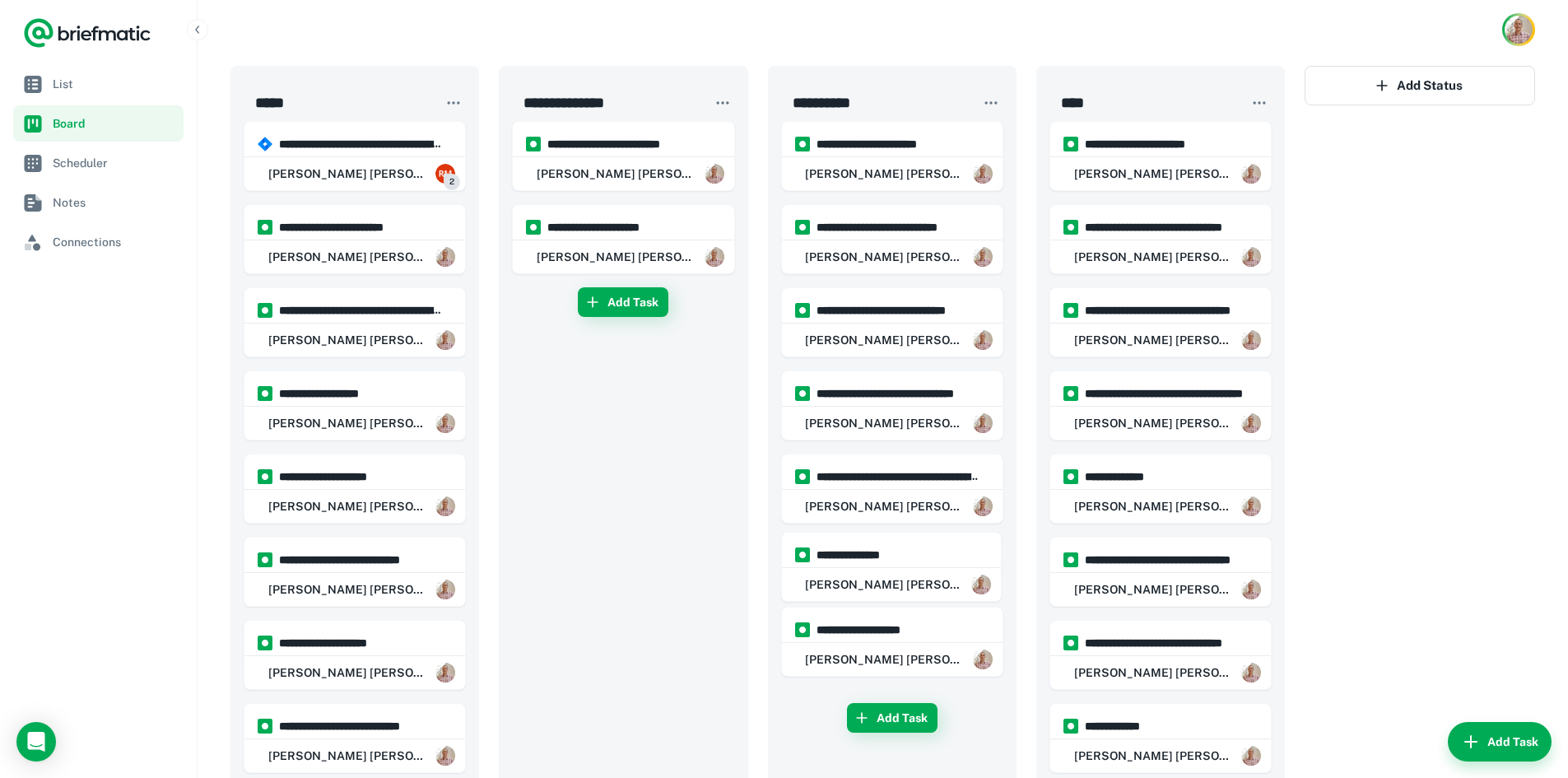
drag, startPoint x: 884, startPoint y: 232, endPoint x: 880, endPoint y: 566, distance: 334.0
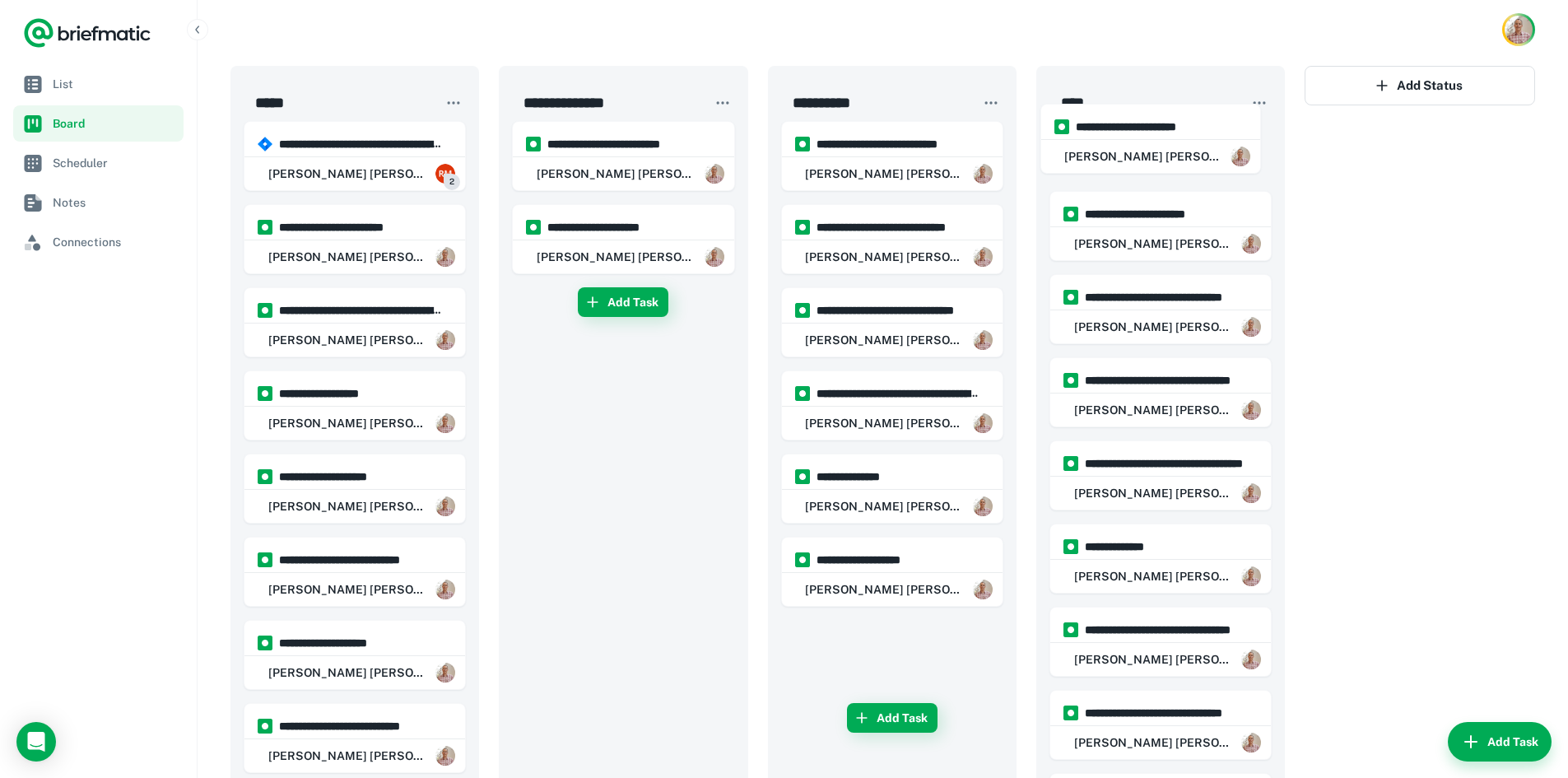
drag, startPoint x: 916, startPoint y: 161, endPoint x: 1202, endPoint y: 140, distance: 286.8
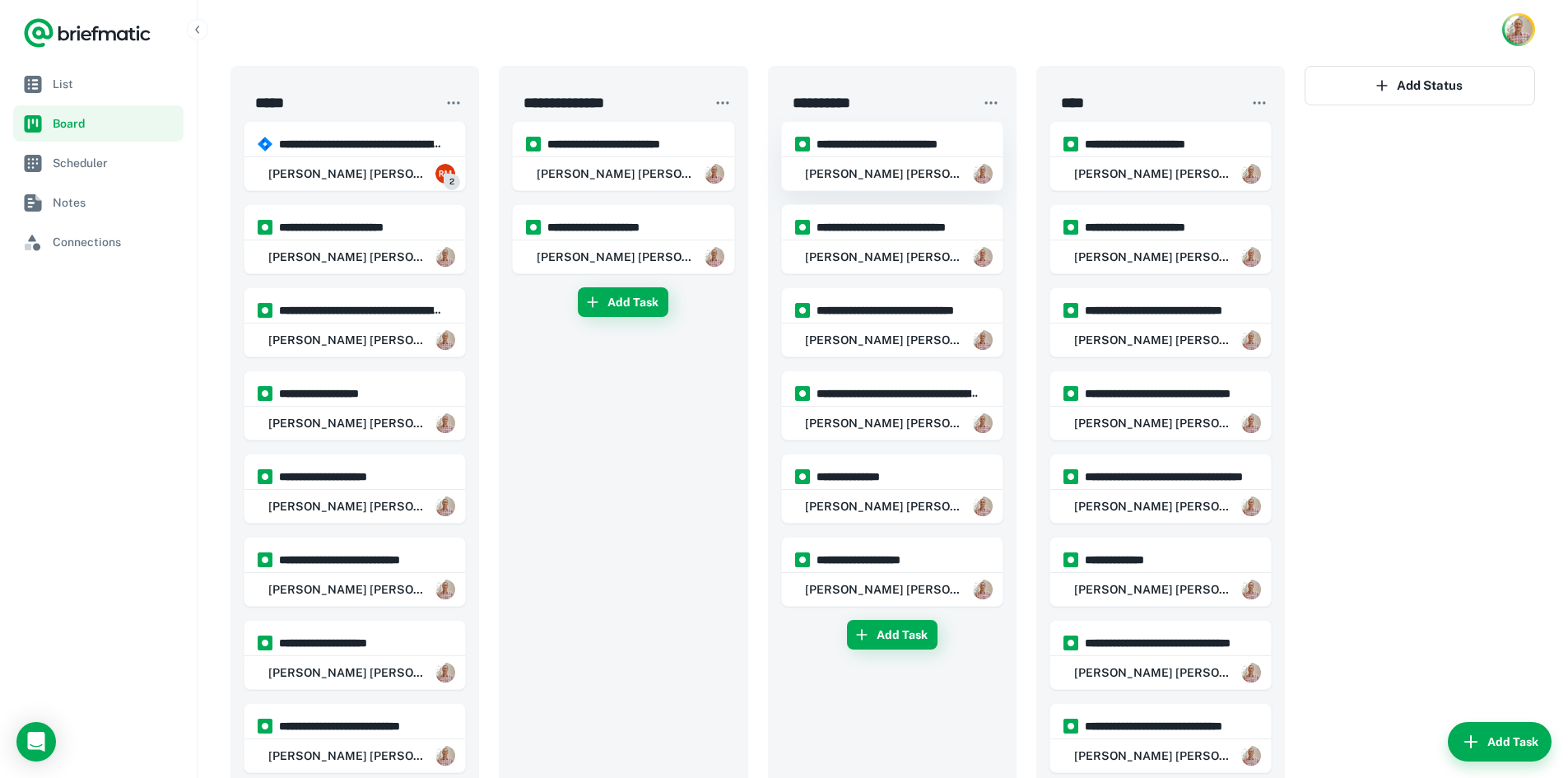
click at [889, 159] on div "[PERSON_NAME] [PERSON_NAME]" at bounding box center [892, 173] width 221 height 33
type input "**********"
